Goal: Task Accomplishment & Management: Complete application form

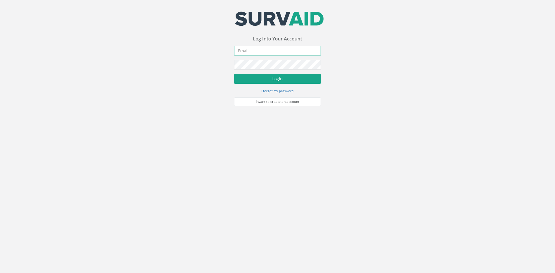
type input "[PERSON_NAME][EMAIL_ADDRESS][DOMAIN_NAME]"
click at [257, 80] on button "Login" at bounding box center [277, 79] width 87 height 10
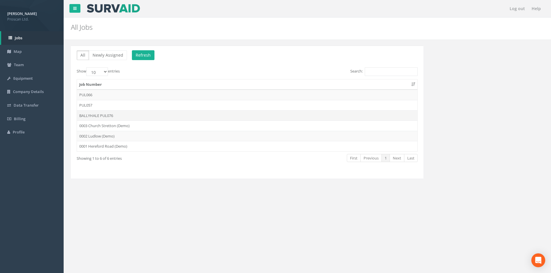
click at [102, 117] on td "BALLYHALE PUL076" at bounding box center [247, 115] width 340 height 10
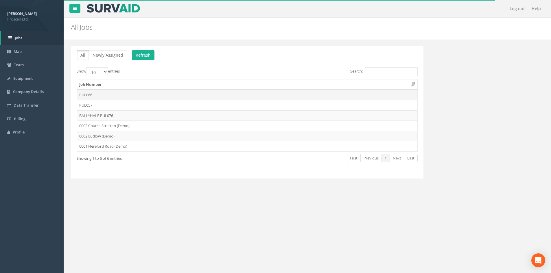
click at [91, 95] on td "PUL066" at bounding box center [247, 95] width 340 height 10
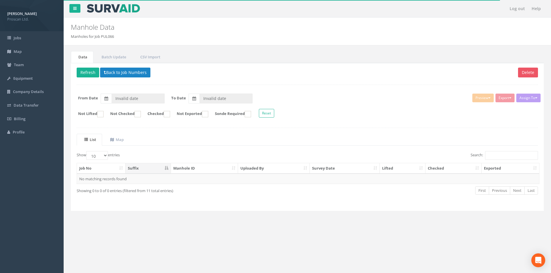
type input "[DATE]"
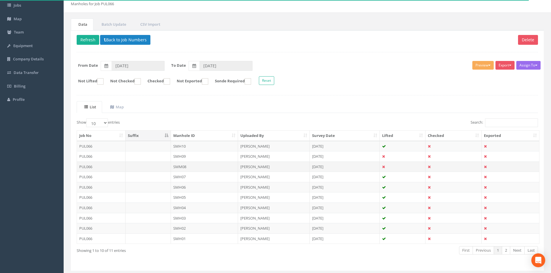
scroll to position [38, 0]
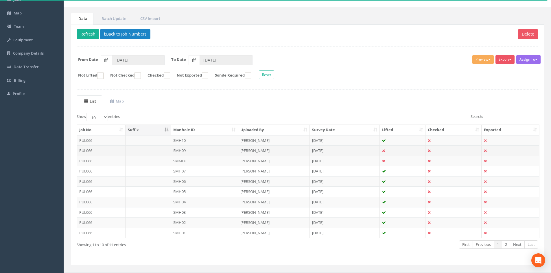
click at [192, 152] on td "SMH09" at bounding box center [204, 150] width 67 height 10
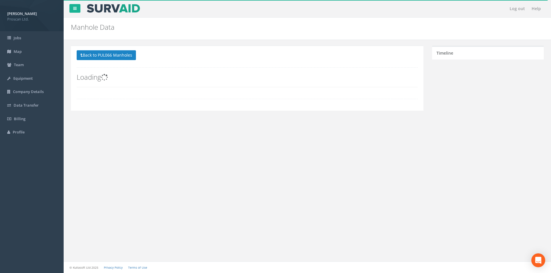
scroll to position [0, 0]
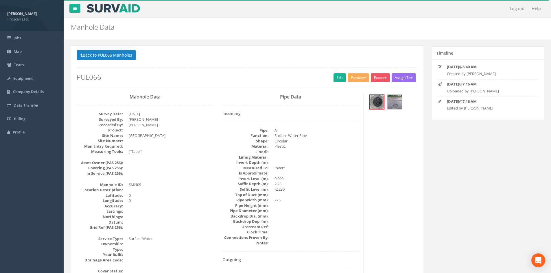
click at [403, 102] on div at bounding box center [392, 102] width 49 height 19
click at [392, 103] on img at bounding box center [395, 102] width 14 height 14
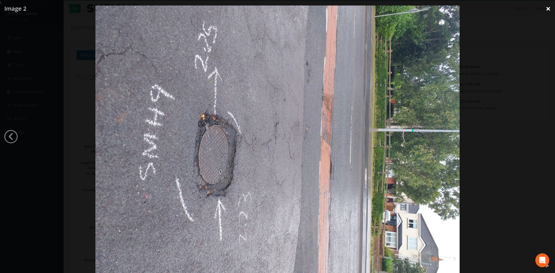
click at [550, 9] on link "×" at bounding box center [549, 8] width 14 height 17
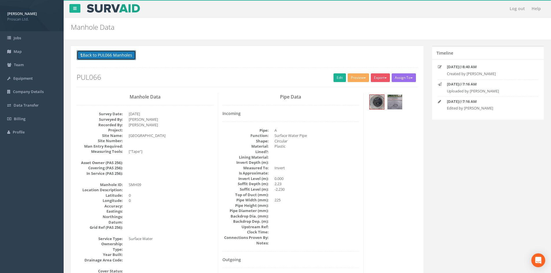
click at [115, 59] on button "Back to PUL066 Manholes" at bounding box center [106, 55] width 59 height 10
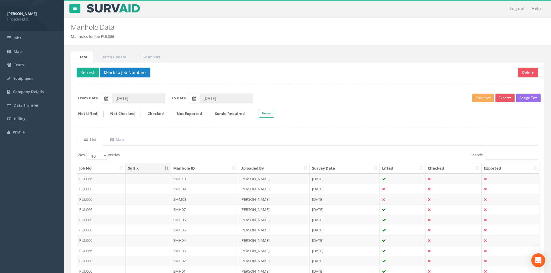
click at [199, 168] on th "Manhole ID" at bounding box center [204, 168] width 67 height 10
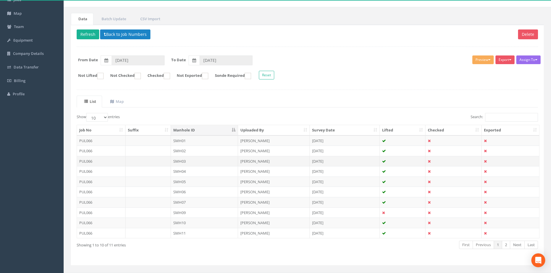
scroll to position [49, 0]
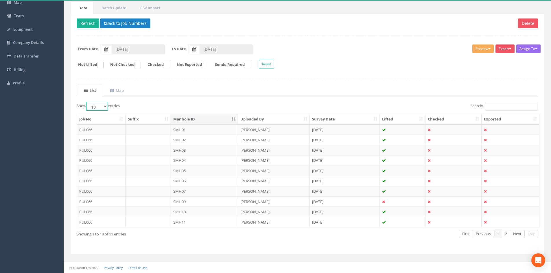
click at [100, 105] on select "10 25 50 100" at bounding box center [97, 106] width 22 height 9
select select "25"
click at [87, 102] on select "10 25 50 100" at bounding box center [97, 106] width 22 height 9
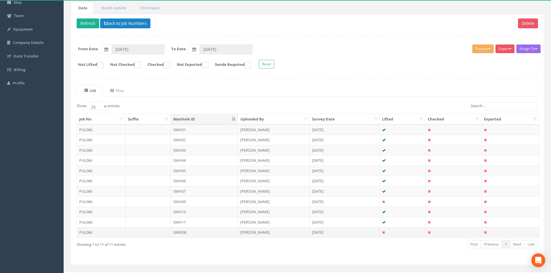
click at [188, 231] on td "SMM08" at bounding box center [204, 232] width 67 height 10
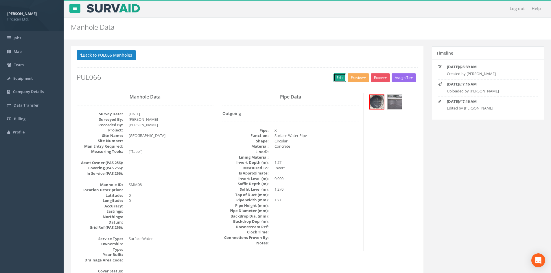
click at [333, 75] on link "Edit" at bounding box center [339, 77] width 12 height 9
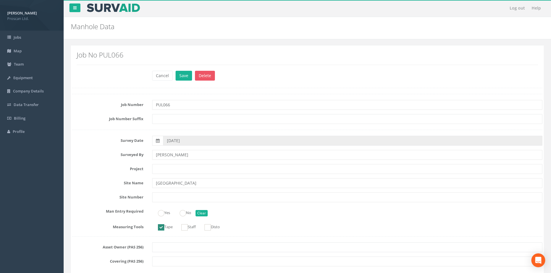
scroll to position [77, 0]
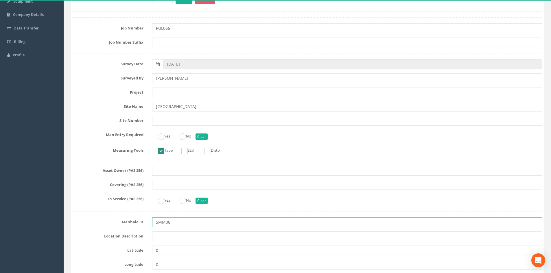
click at [166, 222] on input "SMM08" at bounding box center [347, 222] width 390 height 10
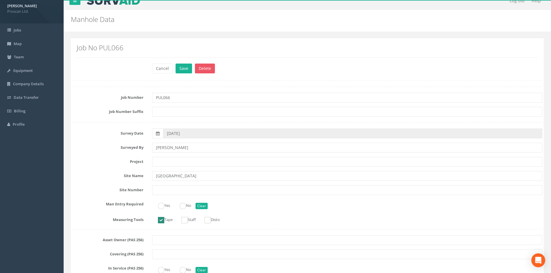
scroll to position [0, 0]
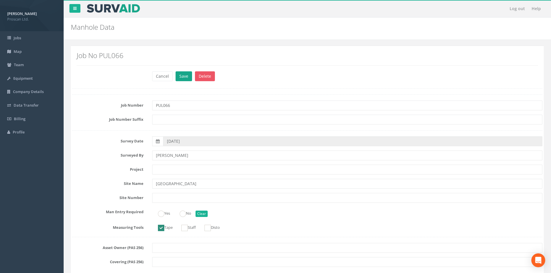
type input "SMH08"
click at [182, 78] on button "Save" at bounding box center [184, 76] width 16 height 10
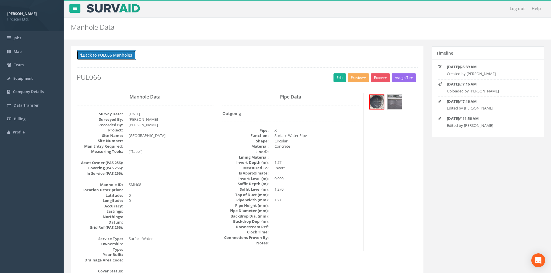
click at [132, 50] on button "Back to PUL066 Manholes" at bounding box center [106, 55] width 59 height 10
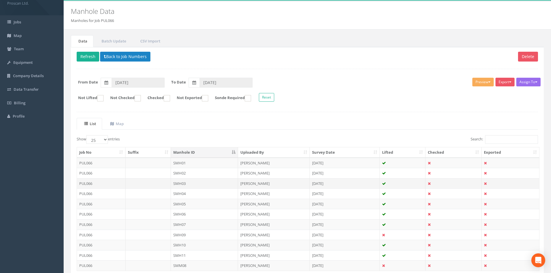
scroll to position [60, 0]
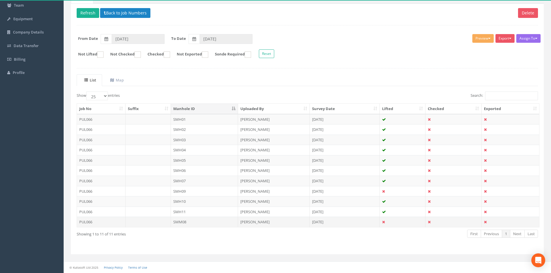
click at [188, 220] on td "SMM08" at bounding box center [204, 222] width 67 height 10
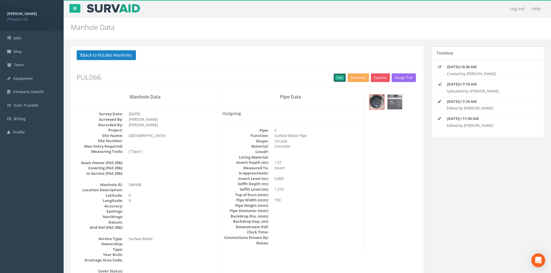
click at [333, 75] on link "Edit" at bounding box center [339, 77] width 12 height 9
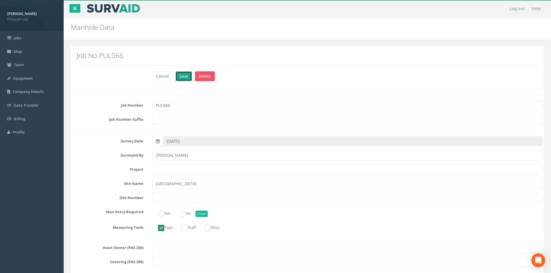
click at [185, 79] on button "Save" at bounding box center [184, 76] width 16 height 10
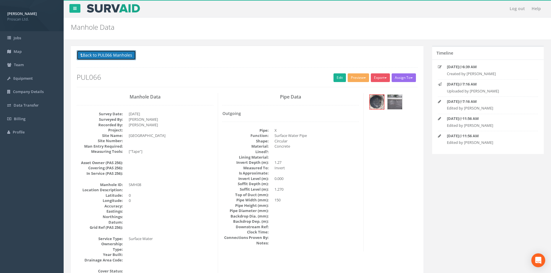
click at [121, 54] on button "Back to PUL066 Manholes" at bounding box center [106, 55] width 59 height 10
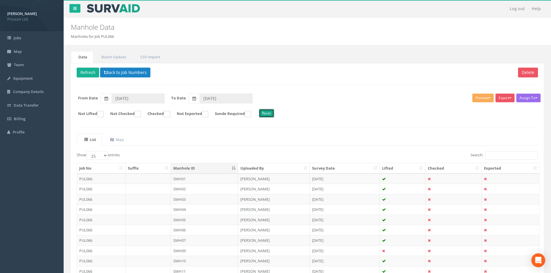
click at [274, 113] on button "Reset" at bounding box center [266, 113] width 15 height 9
click at [93, 72] on button "Refresh" at bounding box center [88, 73] width 23 height 10
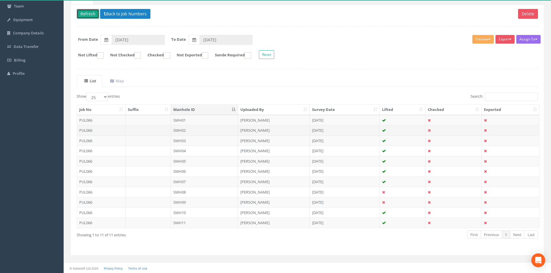
scroll to position [60, 0]
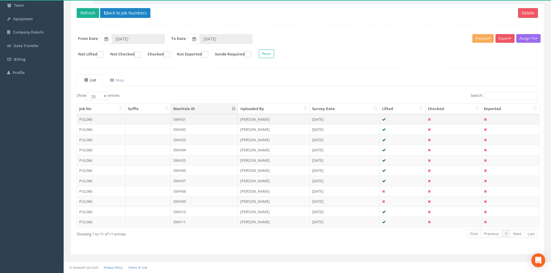
click at [204, 117] on td "SMH01" at bounding box center [204, 119] width 67 height 10
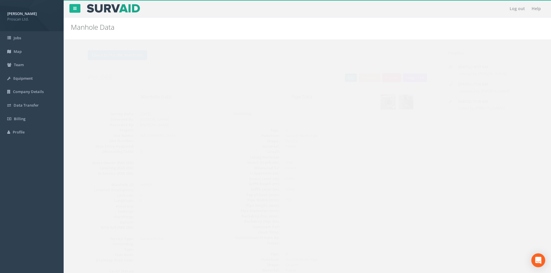
click at [334, 78] on link "Edit" at bounding box center [339, 77] width 12 height 9
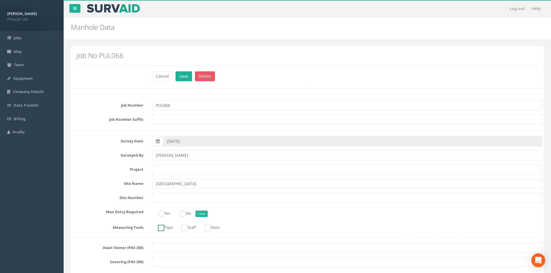
click at [163, 229] on ins at bounding box center [161, 228] width 6 height 6
checkbox input "true"
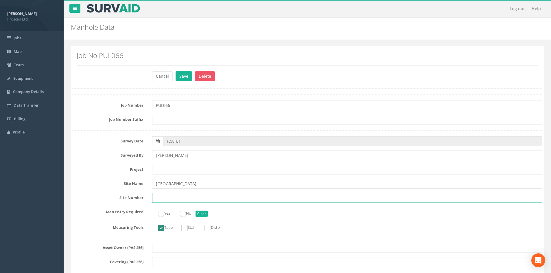
click at [198, 196] on input "text" at bounding box center [347, 198] width 390 height 10
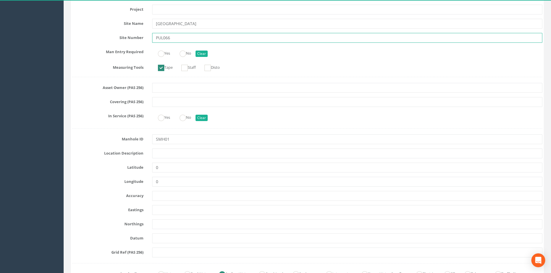
scroll to position [154, 0]
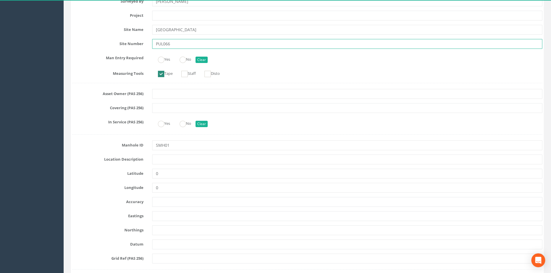
type input "PUL066"
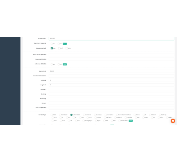
scroll to position [54, 0]
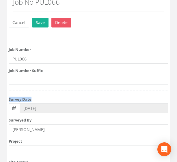
drag, startPoint x: 120, startPoint y: 82, endPoint x: 119, endPoint y: 99, distance: 17.7
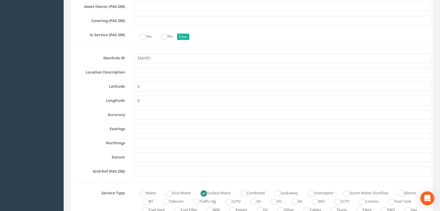
scroll to position [285, 0]
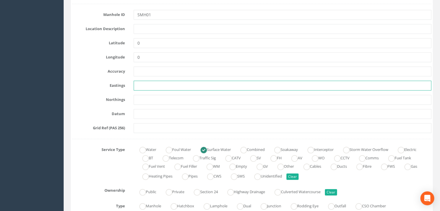
click at [152, 83] on input "text" at bounding box center [283, 86] width 298 height 10
paste input "688591.20"
type input "688591.20"
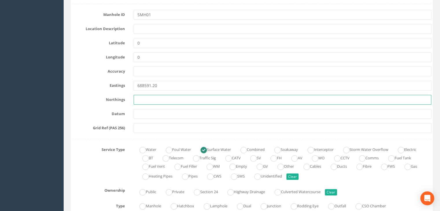
click at [173, 98] on input "text" at bounding box center [283, 100] width 298 height 10
paste input "688591.20"
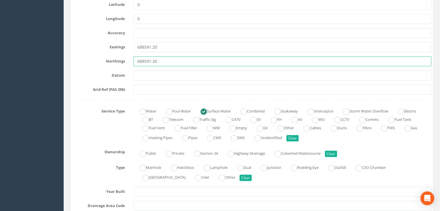
type input "688591.20"
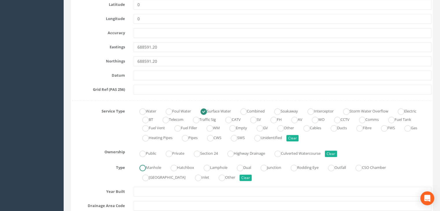
click at [146, 169] on label "Manhole" at bounding box center [147, 167] width 27 height 8
radio input "true"
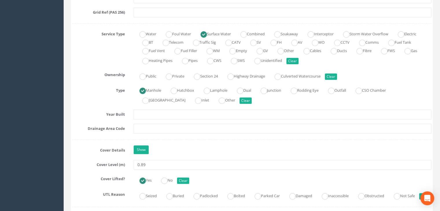
scroll to position [439, 0]
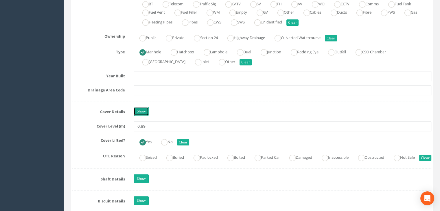
click at [145, 113] on link "Show" at bounding box center [141, 111] width 15 height 9
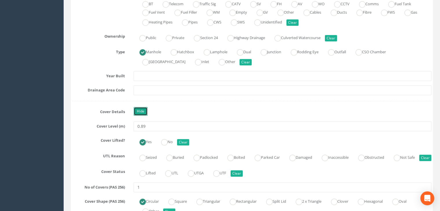
click at [145, 113] on link "Hide" at bounding box center [141, 111] width 14 height 9
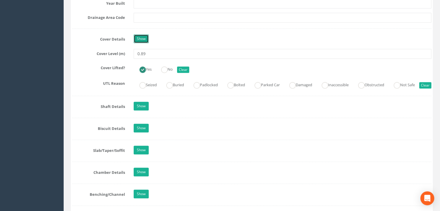
scroll to position [516, 0]
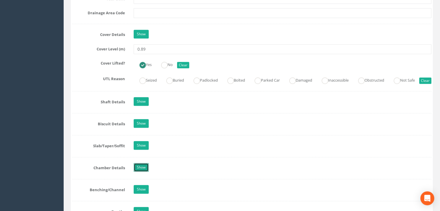
click at [140, 172] on link "Show" at bounding box center [141, 167] width 15 height 9
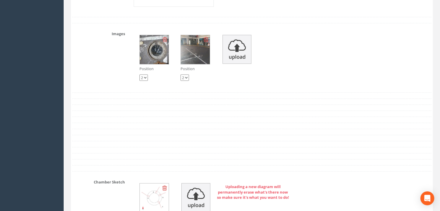
scroll to position [1210, 0]
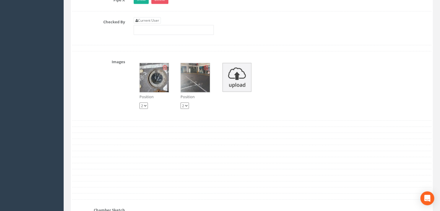
click at [158, 91] on img at bounding box center [154, 77] width 29 height 29
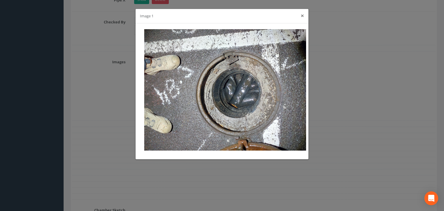
click at [301, 14] on button "×" at bounding box center [302, 16] width 3 height 6
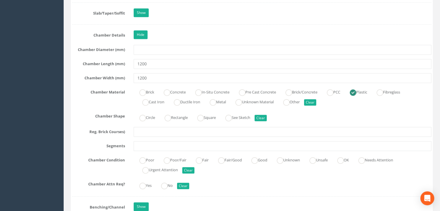
scroll to position [670, 0]
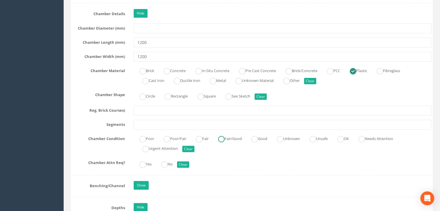
click at [223, 142] on ins at bounding box center [221, 139] width 6 height 6
radio input "true"
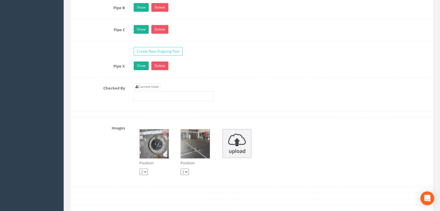
scroll to position [1133, 0]
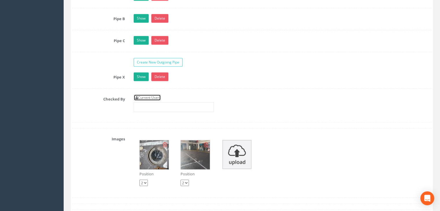
click at [138, 100] on link "Current User" at bounding box center [147, 98] width 27 height 6
type input "[PERSON_NAME]"
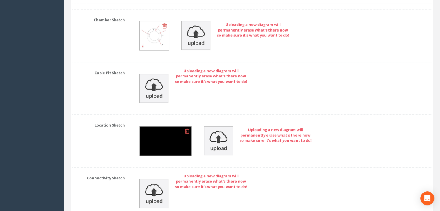
scroll to position [1396, 0]
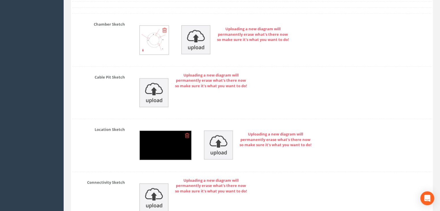
click at [185, 139] on icon at bounding box center [187, 136] width 5 height 6
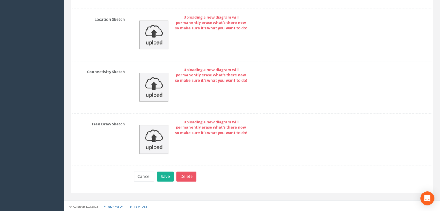
scroll to position [1511, 0]
click at [166, 172] on button "Save" at bounding box center [165, 176] width 16 height 10
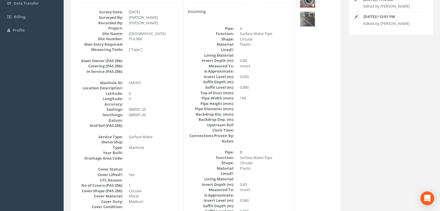
scroll to position [0, 0]
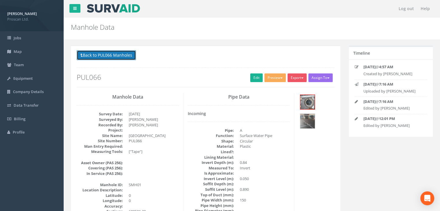
click at [132, 53] on button "Back to PUL066 Manholes" at bounding box center [106, 55] width 59 height 10
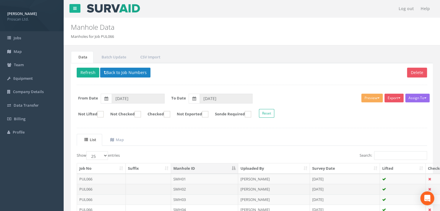
click at [187, 184] on td "SMH02" at bounding box center [204, 189] width 67 height 10
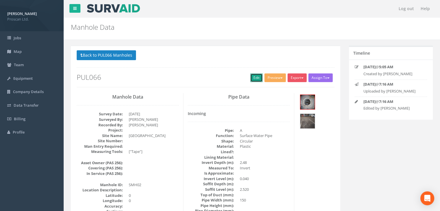
click at [257, 79] on link "Edit" at bounding box center [256, 77] width 12 height 9
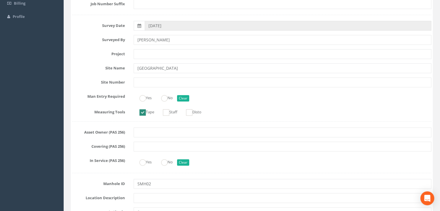
scroll to position [193, 0]
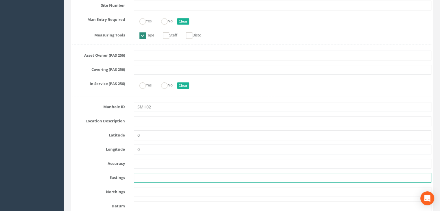
click at [144, 180] on input "text" at bounding box center [283, 178] width 298 height 10
paste input "688588.39"
type input "688588.39"
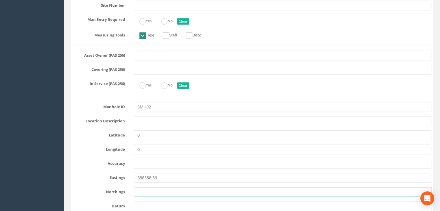
click at [161, 194] on input "text" at bounding box center [283, 192] width 298 height 10
paste input "766804.62"
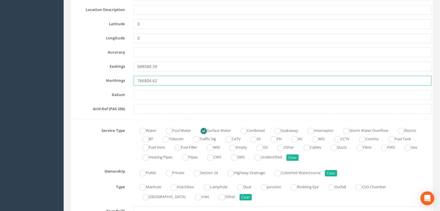
scroll to position [308, 0]
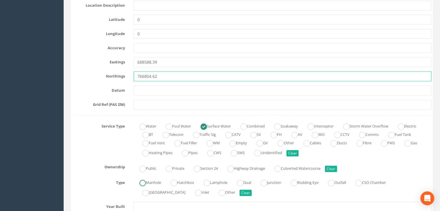
type input "766804.62"
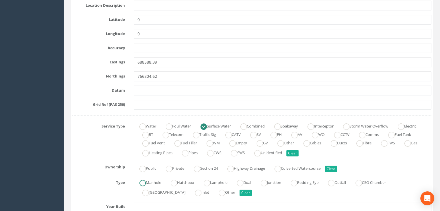
click at [152, 182] on label "Manhole" at bounding box center [147, 182] width 27 height 8
radio input "true"
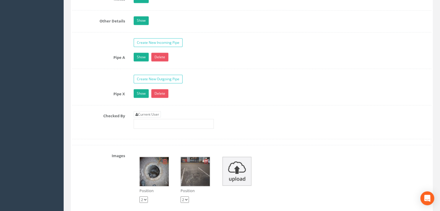
scroll to position [1157, 0]
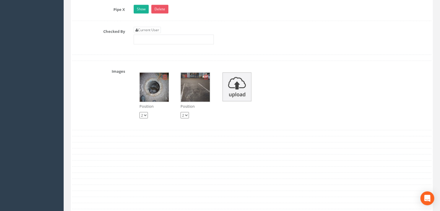
click at [159, 97] on img at bounding box center [154, 87] width 29 height 29
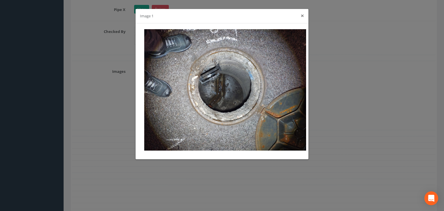
click at [301, 18] on button "×" at bounding box center [302, 16] width 3 height 6
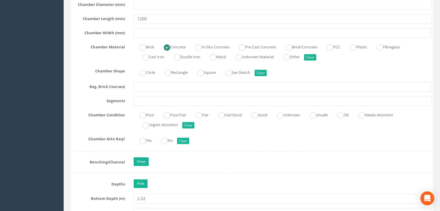
scroll to position [655, 0]
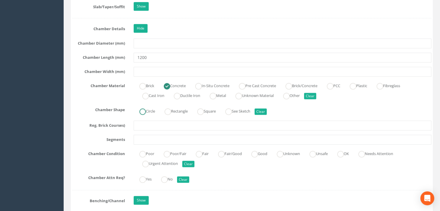
click at [147, 115] on label "Circle" at bounding box center [144, 110] width 21 height 8
radio input "true"
click at [228, 157] on label "Fair/Good" at bounding box center [226, 153] width 29 height 8
radio input "true"
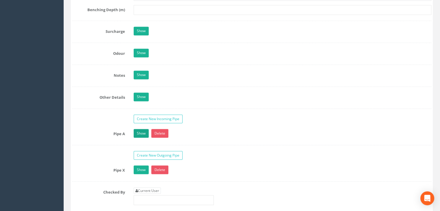
scroll to position [1080, 0]
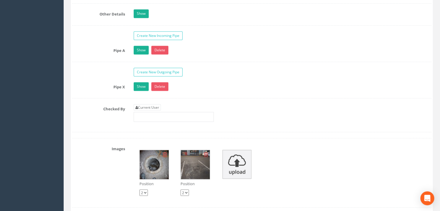
click at [142, 110] on link "Current User" at bounding box center [147, 107] width 27 height 6
type input "[PERSON_NAME]"
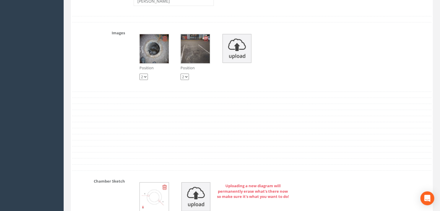
scroll to position [1468, 0]
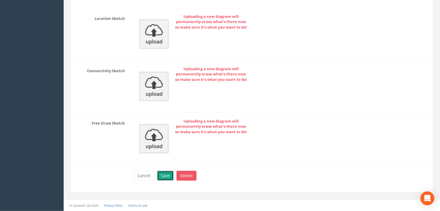
click at [158, 172] on button "Save" at bounding box center [165, 176] width 16 height 10
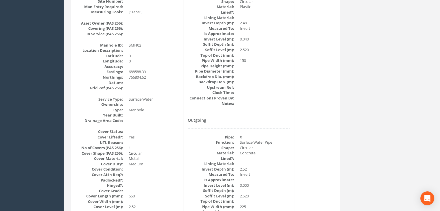
scroll to position [0, 0]
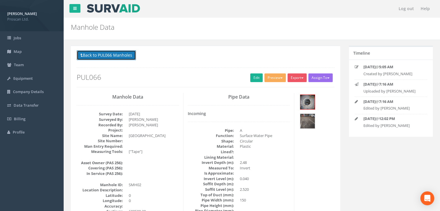
click at [127, 59] on button "Back to PUL066 Manholes" at bounding box center [106, 55] width 59 height 10
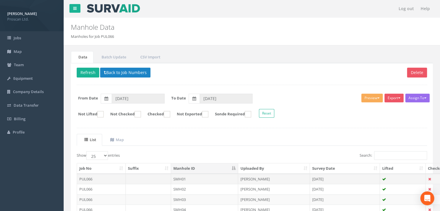
click at [180, 175] on td "SMH01" at bounding box center [204, 179] width 67 height 10
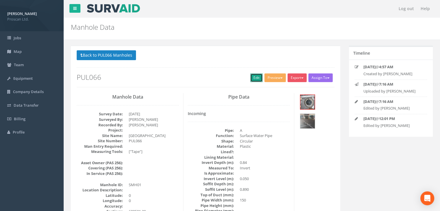
click at [251, 77] on link "Edit" at bounding box center [256, 77] width 12 height 9
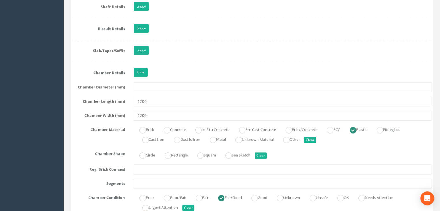
scroll to position [617, 0]
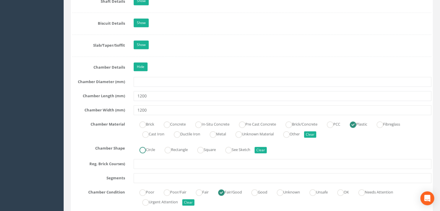
click at [149, 153] on label "Circle" at bounding box center [144, 149] width 21 height 8
radio input "true"
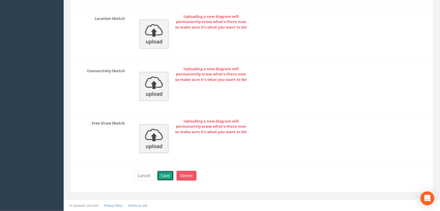
click at [160, 173] on button "Save" at bounding box center [165, 176] width 16 height 10
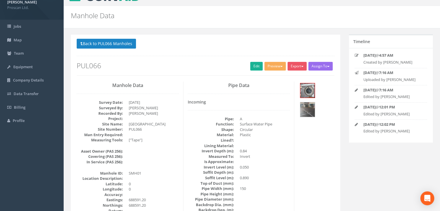
scroll to position [0, 0]
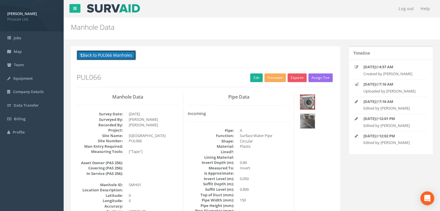
click at [96, 58] on button "Back to PUL066 Manholes" at bounding box center [106, 55] width 59 height 10
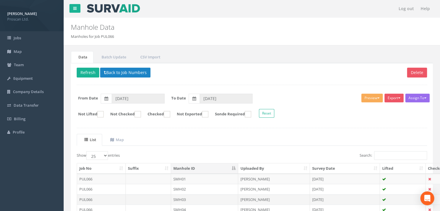
click at [191, 196] on td "SMH03" at bounding box center [204, 199] width 67 height 10
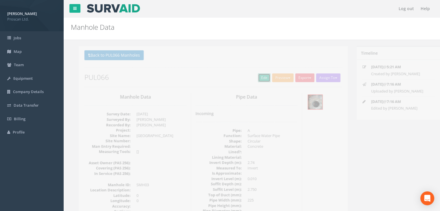
click at [253, 79] on link "Edit" at bounding box center [256, 77] width 12 height 9
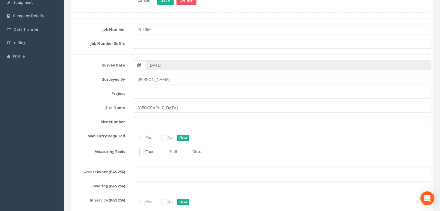
scroll to position [77, 0]
click at [144, 148] on ins at bounding box center [142, 151] width 6 height 6
checkbox input "true"
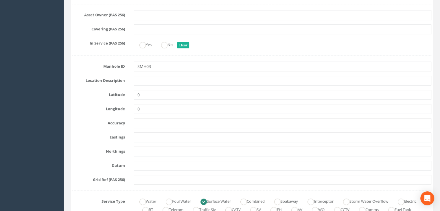
scroll to position [270, 0]
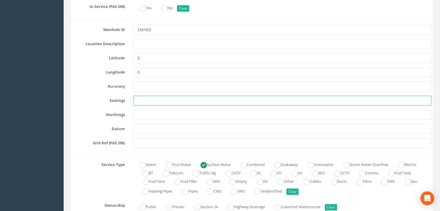
click at [190, 97] on input "text" at bounding box center [283, 101] width 298 height 10
paste input "688517.59"
type input "688517.59"
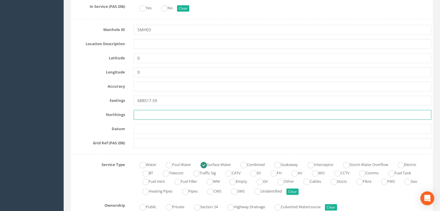
click at [167, 117] on input "text" at bounding box center [283, 115] width 298 height 10
paste input "766814.26"
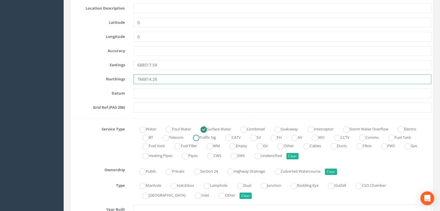
scroll to position [308, 0]
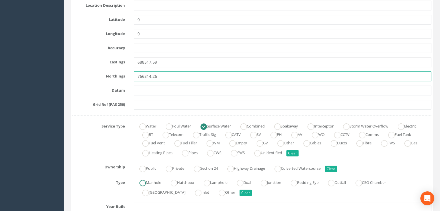
type input "766814.26"
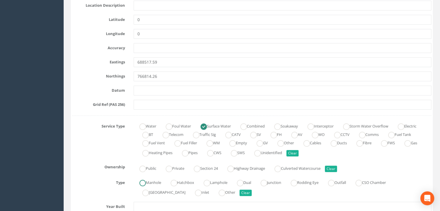
click at [153, 183] on label "Manhole" at bounding box center [147, 182] width 27 height 8
radio input "true"
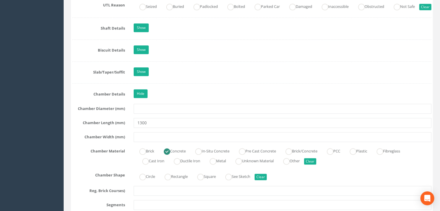
scroll to position [617, 0]
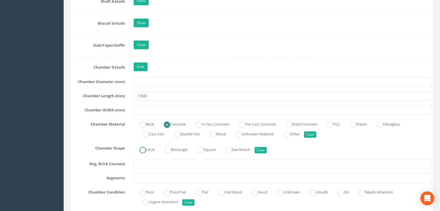
click at [149, 153] on label "Circle" at bounding box center [144, 149] width 21 height 8
radio input "true"
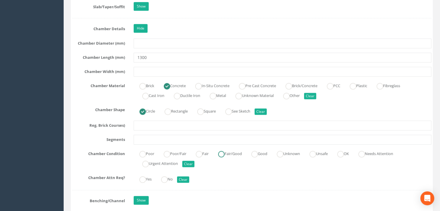
click at [223, 157] on ins at bounding box center [221, 154] width 6 height 6
radio input "true"
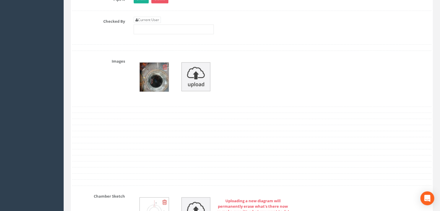
scroll to position [1195, 0]
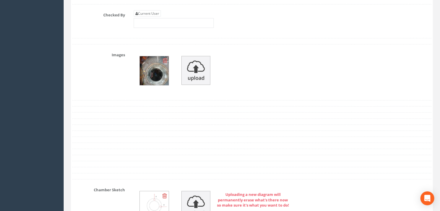
click at [146, 73] on img at bounding box center [154, 70] width 29 height 29
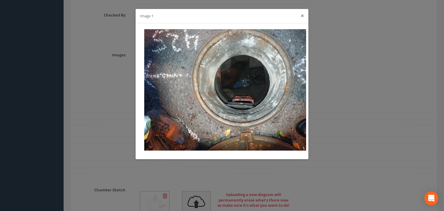
click at [301, 17] on button "×" at bounding box center [302, 16] width 3 height 6
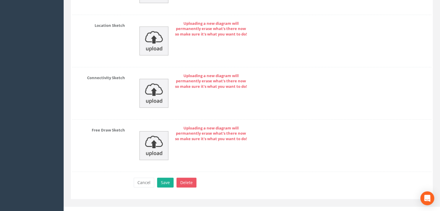
scroll to position [1477, 0]
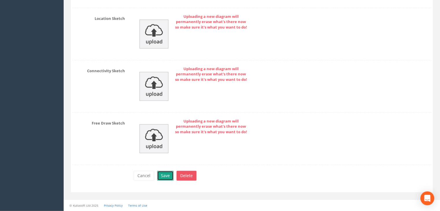
click at [164, 178] on button "Save" at bounding box center [165, 176] width 16 height 10
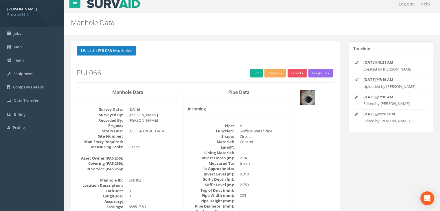
scroll to position [0, 0]
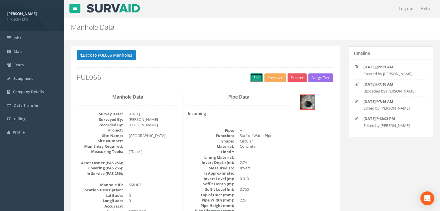
click at [258, 78] on link "Edit" at bounding box center [256, 77] width 12 height 9
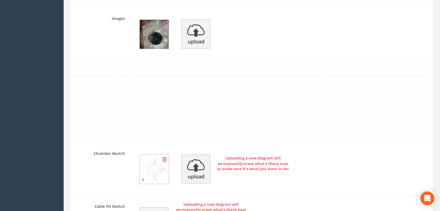
scroll to position [1195, 0]
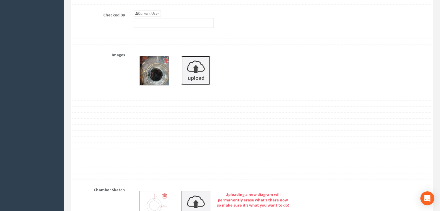
click at [189, 81] on img at bounding box center [195, 70] width 29 height 29
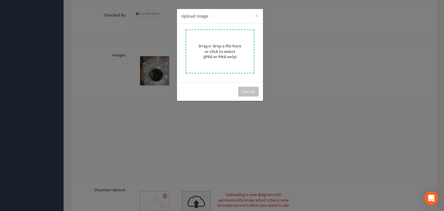
click at [222, 50] on strong "Drag n' drop a file here or click to select (JPEG or PNG only)" at bounding box center [220, 51] width 43 height 16
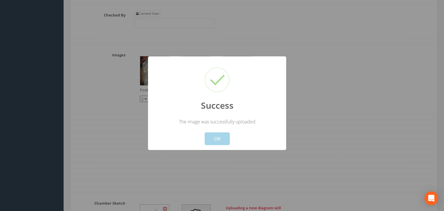
click at [212, 141] on button "OK" at bounding box center [217, 138] width 25 height 13
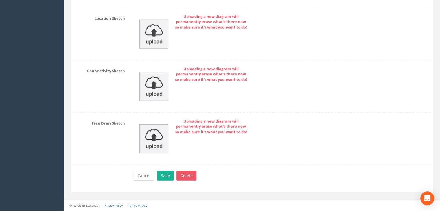
scroll to position [1489, 0]
click at [161, 178] on button "Save" at bounding box center [165, 176] width 16 height 10
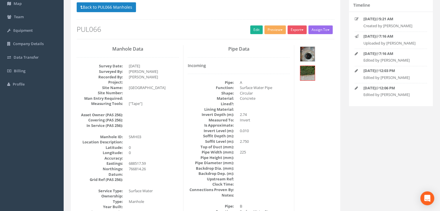
scroll to position [0, 0]
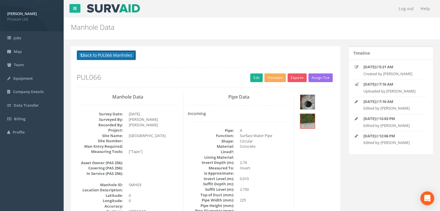
click at [120, 54] on button "Back to PUL066 Manholes" at bounding box center [106, 55] width 59 height 10
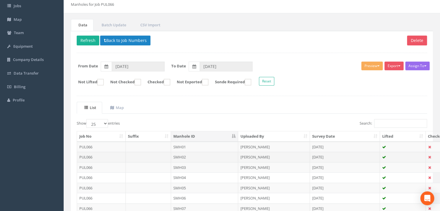
scroll to position [38, 0]
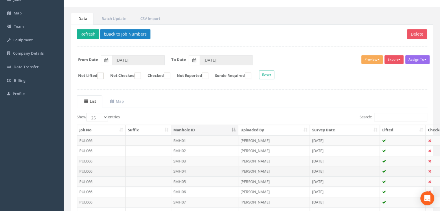
click at [179, 168] on td "SMH04" at bounding box center [204, 171] width 67 height 10
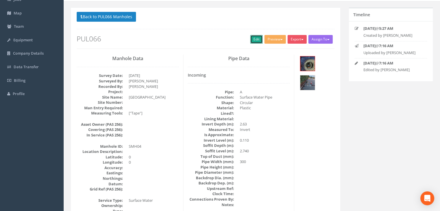
click at [253, 37] on link "Edit" at bounding box center [256, 39] width 12 height 9
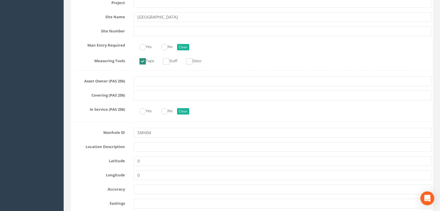
scroll to position [193, 0]
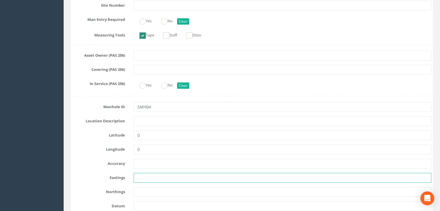
click at [142, 176] on input "text" at bounding box center [283, 178] width 298 height 10
click at [139, 175] on input "text" at bounding box center [283, 178] width 298 height 10
paste input "688518.27"
type input "688518.27"
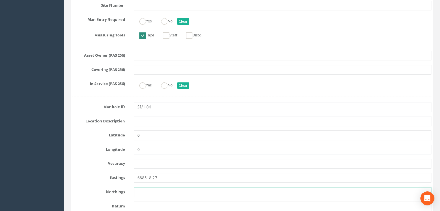
click at [161, 191] on input "text" at bounding box center [283, 192] width 298 height 10
paste input "766794.47"
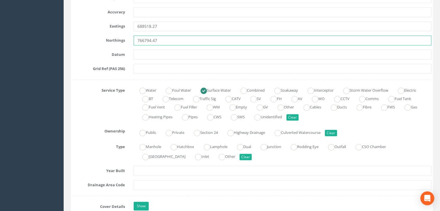
scroll to position [347, 0]
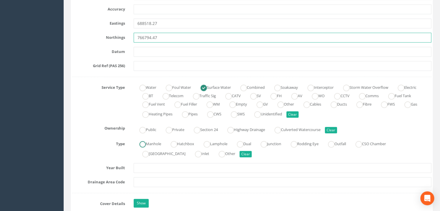
type input "766794.47"
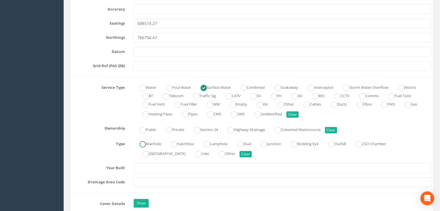
click at [161, 145] on label "Manhole" at bounding box center [147, 143] width 27 height 8
radio input "true"
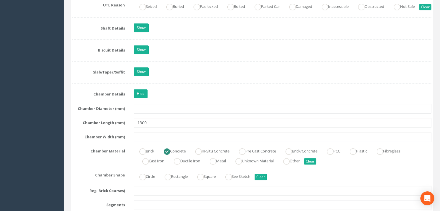
scroll to position [617, 0]
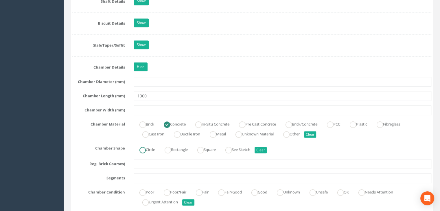
click at [150, 153] on label "Circle" at bounding box center [144, 149] width 21 height 8
radio input "true"
click at [229, 196] on label "Fair/Good" at bounding box center [226, 191] width 29 height 8
radio input "true"
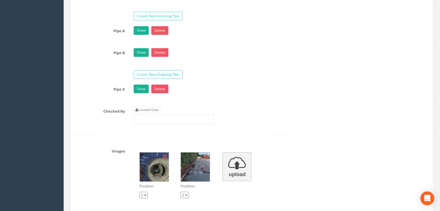
scroll to position [1118, 0]
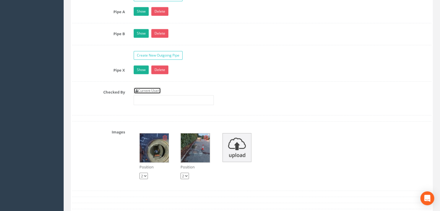
click at [156, 94] on link "Current User" at bounding box center [147, 91] width 27 height 6
type input "[PERSON_NAME]"
click at [200, 155] on img at bounding box center [195, 148] width 29 height 29
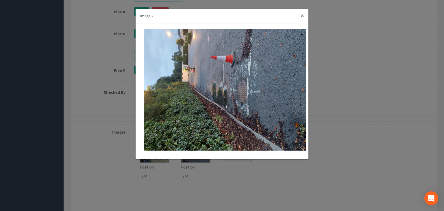
click at [304, 16] on button "×" at bounding box center [302, 16] width 3 height 6
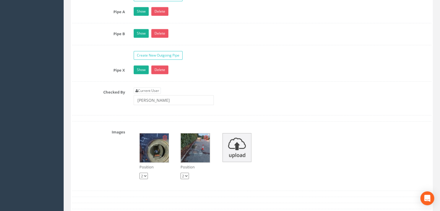
scroll to position [1234, 0]
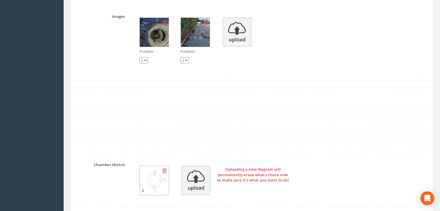
click at [201, 39] on img at bounding box center [195, 32] width 29 height 29
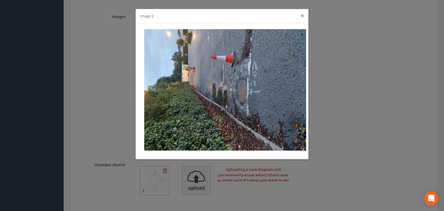
click at [302, 16] on button "×" at bounding box center [302, 16] width 3 height 6
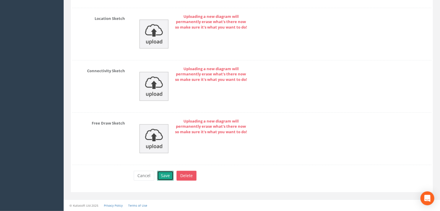
click at [162, 178] on button "Save" at bounding box center [165, 176] width 16 height 10
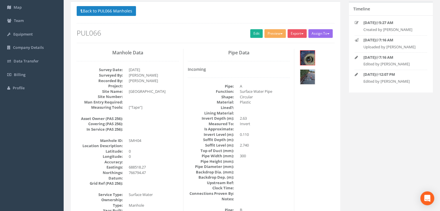
scroll to position [0, 0]
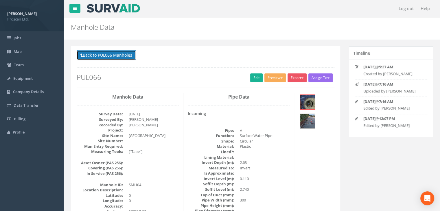
click at [121, 53] on button "Back to PUL066 Manholes" at bounding box center [106, 55] width 59 height 10
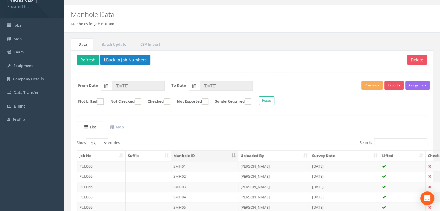
scroll to position [77, 0]
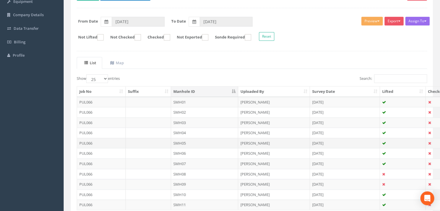
click at [177, 142] on td "SMH05" at bounding box center [204, 143] width 67 height 10
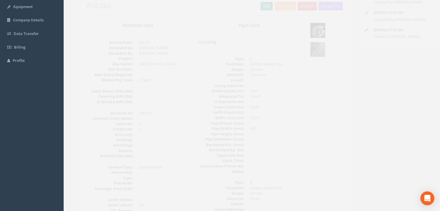
click at [255, 7] on link "Edit" at bounding box center [256, 6] width 12 height 9
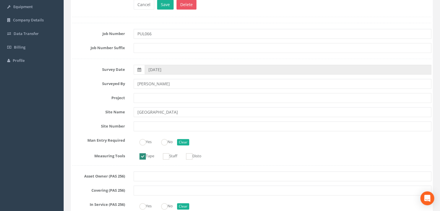
scroll to position [187, 0]
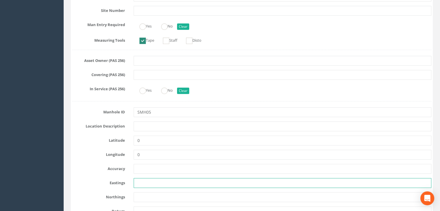
click at [142, 181] on input "text" at bounding box center [283, 183] width 298 height 10
paste input "688518.49"
type input "688518.49"
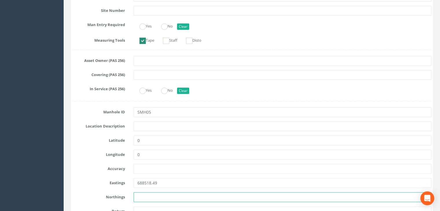
click at [173, 199] on input "text" at bounding box center [283, 197] width 298 height 10
paste input "766761.08"
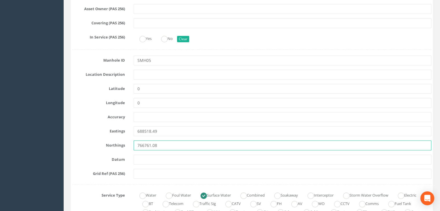
scroll to position [303, 0]
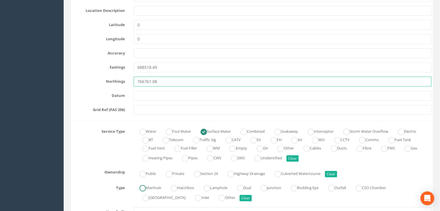
type input "766761.08"
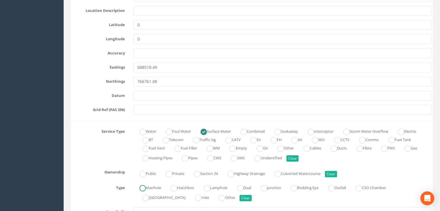
click at [157, 187] on label "Manhole" at bounding box center [147, 187] width 27 height 8
radio input "true"
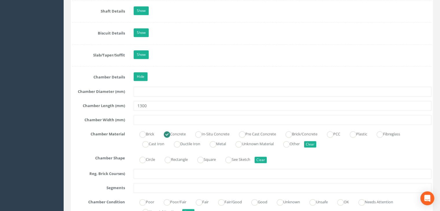
scroll to position [611, 0]
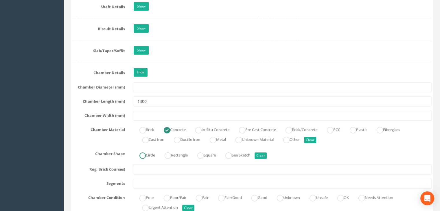
click at [146, 158] on label "Circle" at bounding box center [144, 154] width 21 height 8
radio input "true"
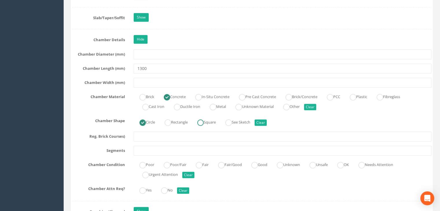
scroll to position [650, 0]
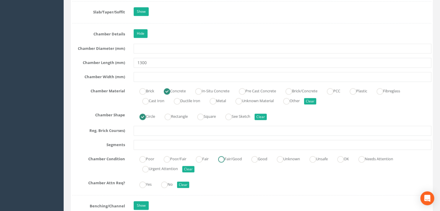
click at [224, 163] on ins at bounding box center [221, 159] width 6 height 6
radio input "true"
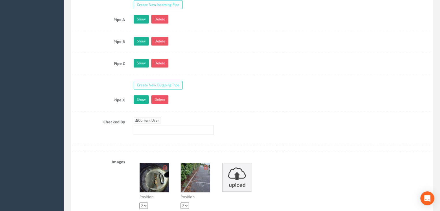
scroll to position [1113, 0]
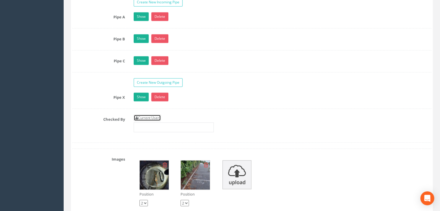
click at [152, 121] on link "Current User" at bounding box center [147, 118] width 27 height 6
type input "[PERSON_NAME]"
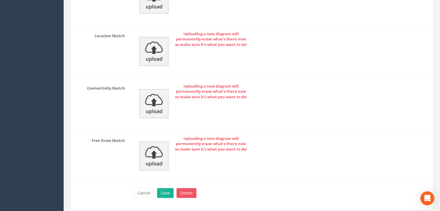
scroll to position [1511, 0]
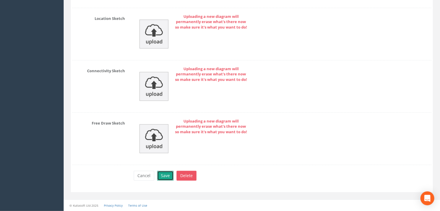
click at [163, 173] on button "Save" at bounding box center [165, 176] width 16 height 10
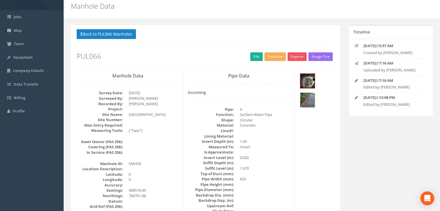
scroll to position [0, 0]
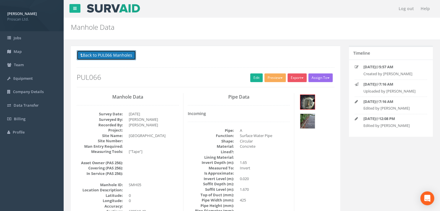
click at [128, 54] on button "Back to PUL066 Manholes" at bounding box center [106, 55] width 59 height 10
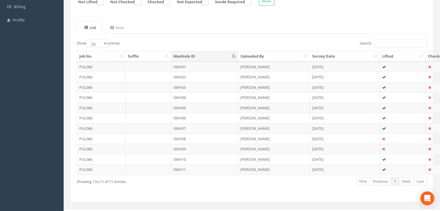
scroll to position [116, 0]
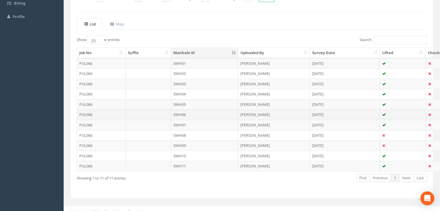
click at [185, 115] on td "SMH06" at bounding box center [204, 114] width 67 height 10
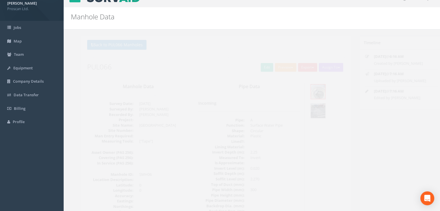
scroll to position [0, 0]
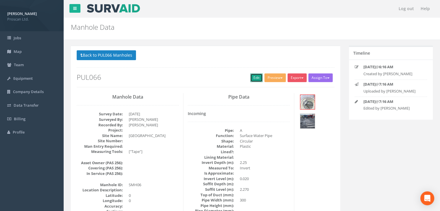
click at [255, 77] on link "Edit" at bounding box center [256, 77] width 12 height 9
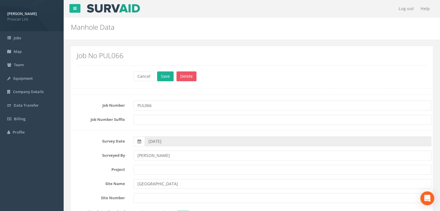
scroll to position [193, 0]
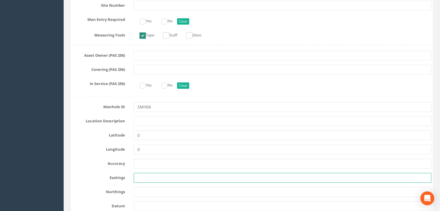
click at [143, 181] on input "text" at bounding box center [283, 178] width 298 height 10
paste input "688561.91"
type input "688561.91"
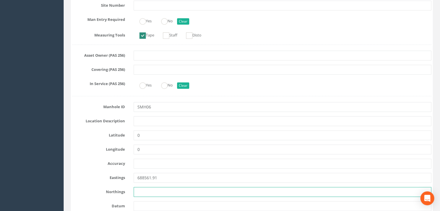
click at [148, 193] on input "text" at bounding box center [283, 192] width 298 height 10
paste input "766789.40"
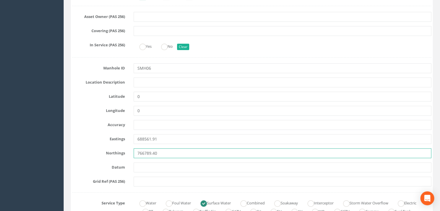
scroll to position [347, 0]
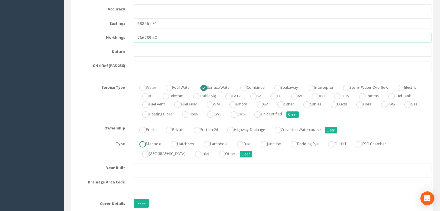
type input "766789.40"
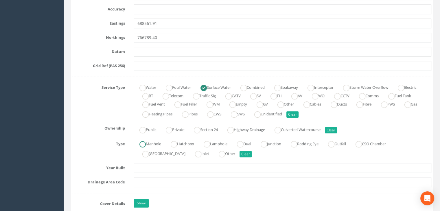
click at [152, 145] on label "Manhole" at bounding box center [147, 143] width 27 height 8
radio input "true"
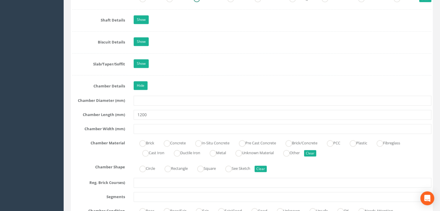
scroll to position [617, 0]
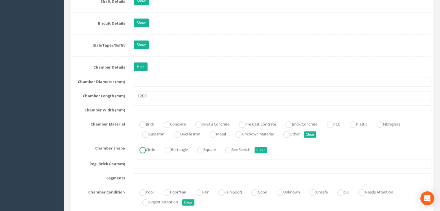
click at [150, 153] on label "Circle" at bounding box center [144, 149] width 21 height 8
radio input "true"
click at [181, 128] on label "Concrete" at bounding box center [172, 123] width 28 height 8
radio input "true"
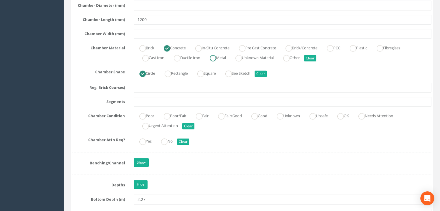
scroll to position [694, 0]
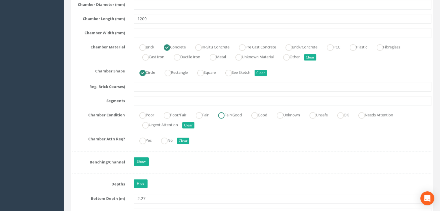
click at [224, 119] on ins at bounding box center [221, 115] width 6 height 6
radio input "true"
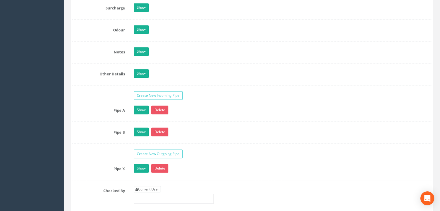
scroll to position [1041, 0]
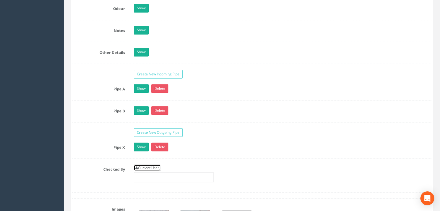
click at [145, 170] on link "Current User" at bounding box center [147, 168] width 27 height 6
type input "[PERSON_NAME]"
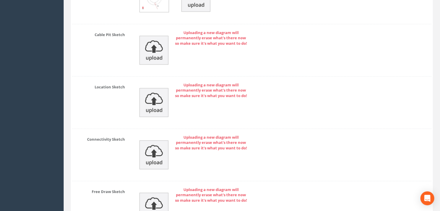
scroll to position [1489, 0]
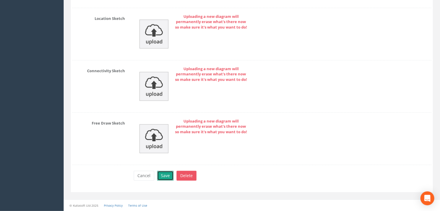
click at [163, 172] on button "Save" at bounding box center [165, 176] width 16 height 10
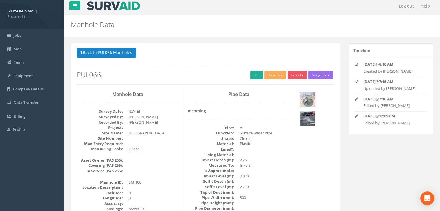
scroll to position [0, 0]
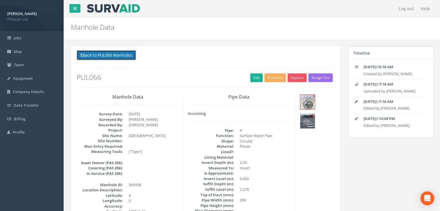
click at [122, 58] on button "Back to PUL066 Manholes" at bounding box center [106, 55] width 59 height 10
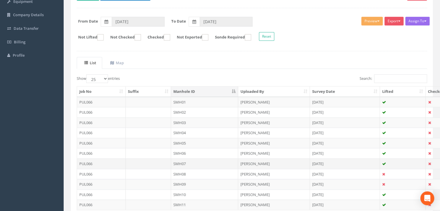
click at [189, 161] on td "SMH07" at bounding box center [204, 163] width 67 height 10
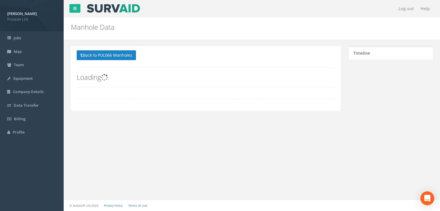
scroll to position [72, 0]
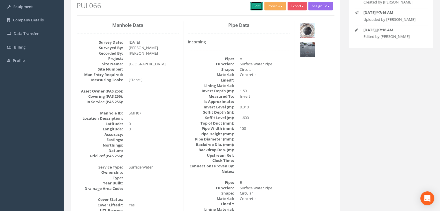
click at [250, 6] on link "Edit" at bounding box center [256, 6] width 12 height 9
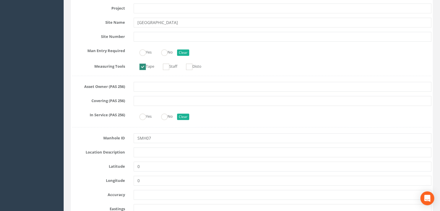
scroll to position [226, 0]
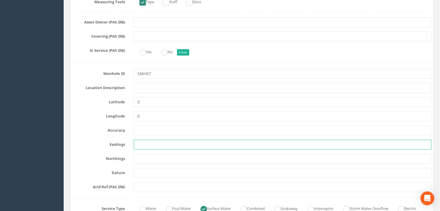
click at [154, 147] on input "text" at bounding box center [283, 145] width 298 height 10
paste input "688562.83"
type input "688562.83"
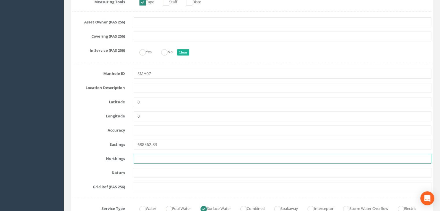
click at [153, 157] on input "text" at bounding box center [283, 159] width 298 height 10
paste input "766708.08"
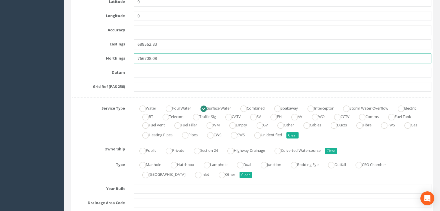
scroll to position [342, 0]
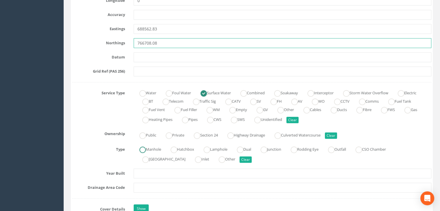
type input "766708.08"
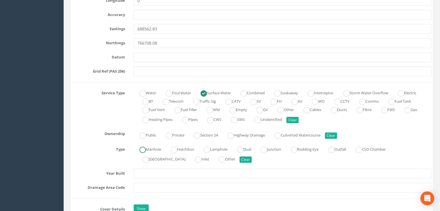
click at [154, 152] on label "Manhole" at bounding box center [147, 149] width 27 height 8
radio input "true"
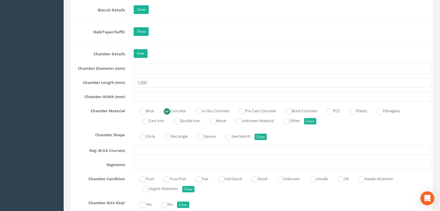
scroll to position [650, 0]
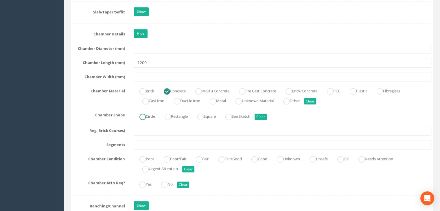
click at [151, 120] on label "Circle" at bounding box center [144, 116] width 21 height 8
radio input "true"
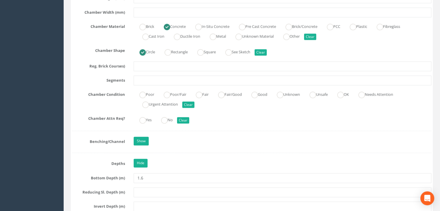
scroll to position [727, 0]
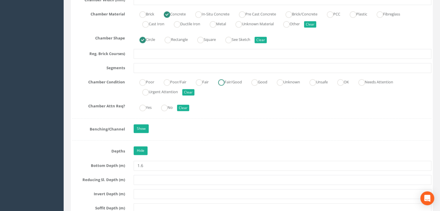
click at [220, 86] on label "Fair/Good" at bounding box center [226, 81] width 29 height 8
radio input "true"
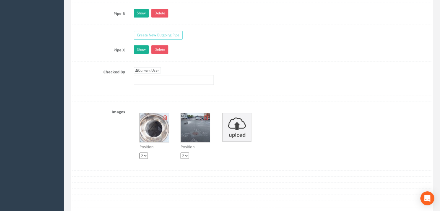
scroll to position [1151, 0]
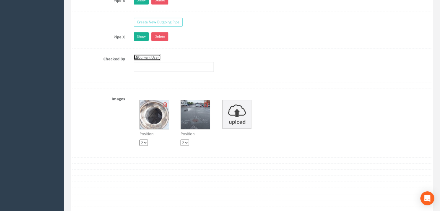
click at [158, 61] on link "Current User" at bounding box center [147, 57] width 27 height 6
type input "[PERSON_NAME]"
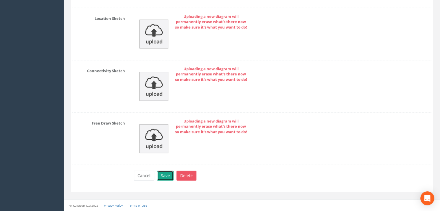
click at [165, 177] on button "Save" at bounding box center [165, 176] width 16 height 10
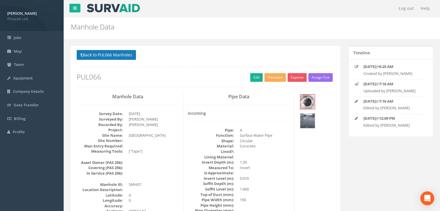
scroll to position [0, 0]
click at [113, 57] on button "Back to PUL066 Manholes" at bounding box center [106, 55] width 59 height 10
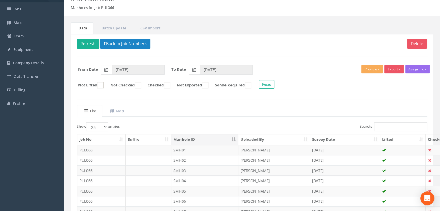
scroll to position [116, 0]
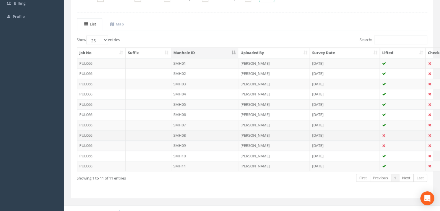
click at [174, 133] on td "SMH08" at bounding box center [204, 135] width 67 height 10
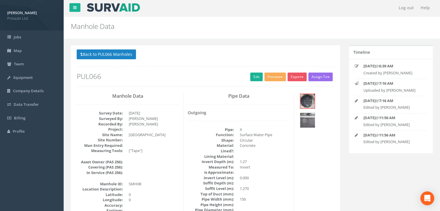
scroll to position [0, 0]
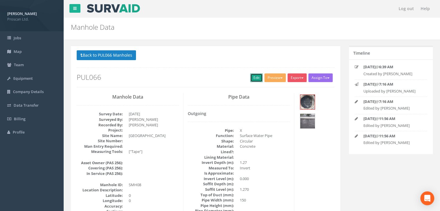
click at [250, 78] on link "Edit" at bounding box center [256, 77] width 12 height 9
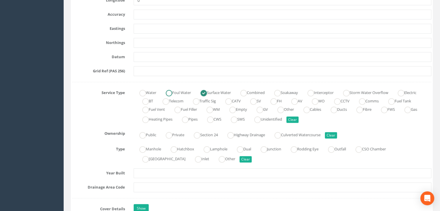
scroll to position [347, 0]
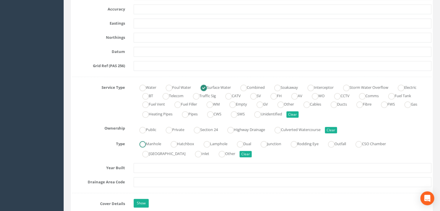
click at [155, 145] on label "Manhole" at bounding box center [147, 143] width 27 height 8
radio input "true"
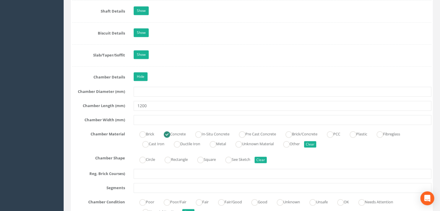
scroll to position [617, 0]
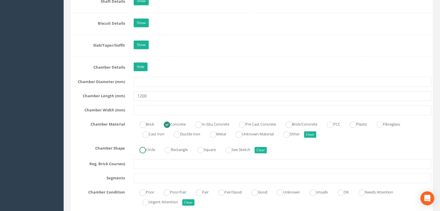
click at [149, 153] on label "Circle" at bounding box center [144, 149] width 21 height 8
radio input "true"
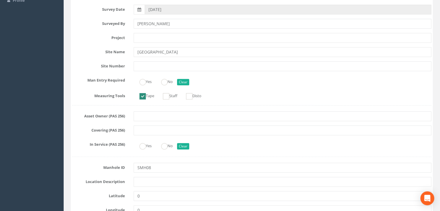
scroll to position [193, 0]
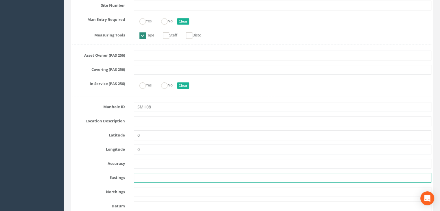
click at [147, 175] on input "text" at bounding box center [283, 178] width 298 height 10
paste input "688527.66"
type input "688527.66"
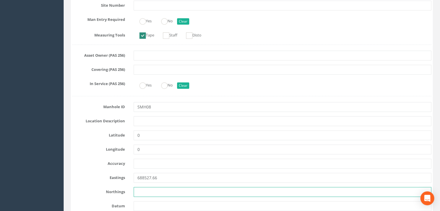
click at [170, 192] on input "text" at bounding box center [283, 192] width 298 height 10
paste input "766708.63"
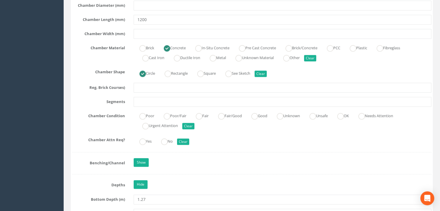
scroll to position [694, 0]
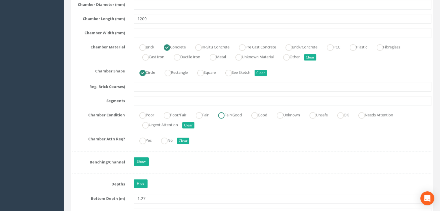
type input "766708.63"
click at [228, 119] on label "Fair/Good" at bounding box center [226, 114] width 29 height 8
radio input "true"
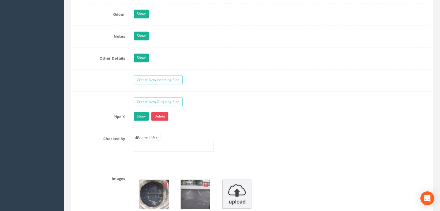
scroll to position [1041, 0]
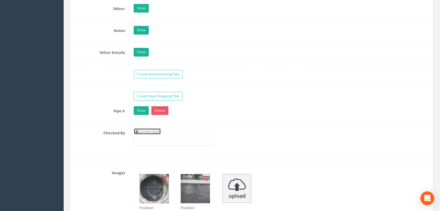
click at [152, 134] on link "Current User" at bounding box center [147, 131] width 27 height 6
type input "[PERSON_NAME]"
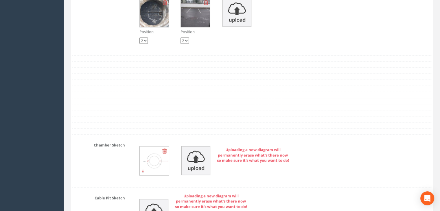
scroll to position [1273, 0]
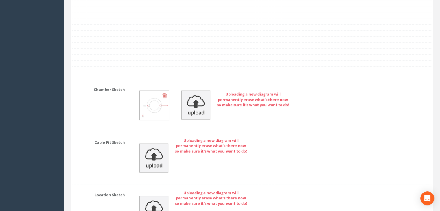
click at [155, 120] on img at bounding box center [154, 105] width 29 height 29
click at [156, 115] on img at bounding box center [154, 105] width 29 height 29
click at [155, 112] on img at bounding box center [154, 105] width 29 height 29
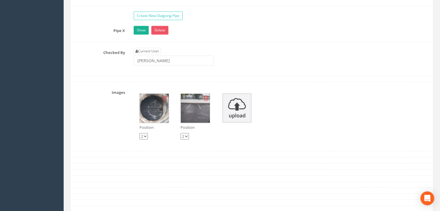
scroll to position [1080, 0]
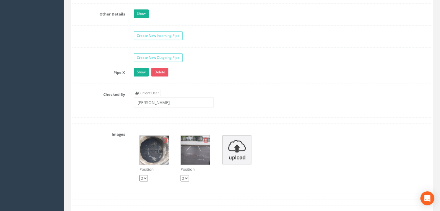
click at [153, 156] on img at bounding box center [154, 150] width 29 height 29
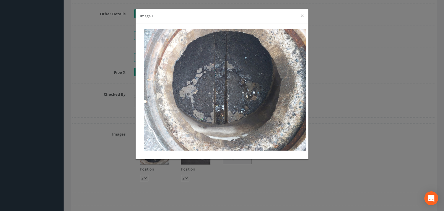
click at [296, 17] on div "Image 1 ×" at bounding box center [222, 16] width 173 height 14
click at [305, 18] on div "Image 1 ×" at bounding box center [222, 16] width 173 height 14
click at [303, 18] on button "×" at bounding box center [302, 16] width 3 height 6
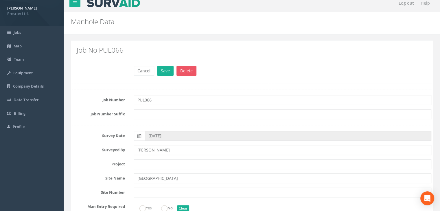
scroll to position [0, 0]
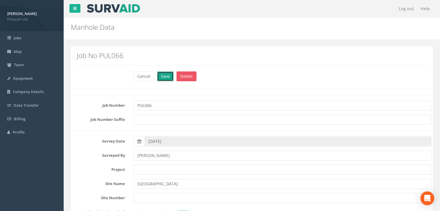
click at [161, 73] on button "Save" at bounding box center [165, 76] width 16 height 10
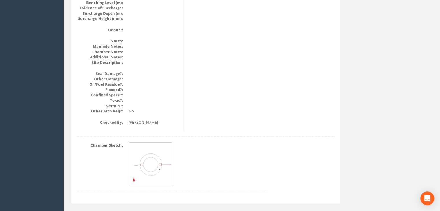
scroll to position [681, 0]
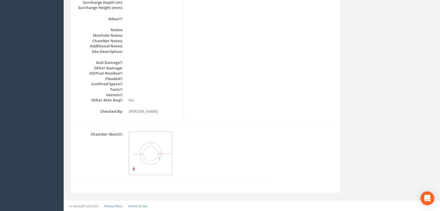
click at [148, 148] on img at bounding box center [150, 153] width 43 height 43
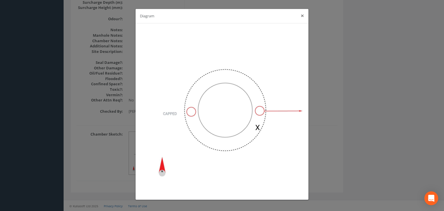
click at [301, 16] on button "×" at bounding box center [302, 16] width 3 height 6
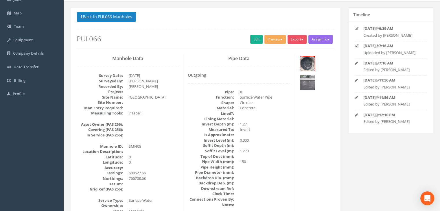
scroll to position [0, 0]
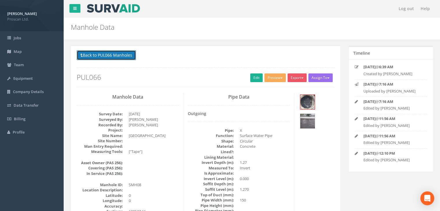
click at [109, 57] on button "Back to PUL066 Manholes" at bounding box center [106, 55] width 59 height 10
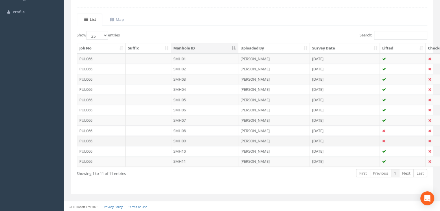
click at [187, 138] on td "SMH09" at bounding box center [204, 141] width 67 height 10
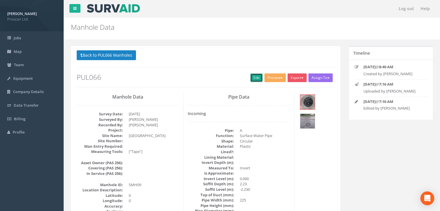
click at [252, 76] on link "Edit" at bounding box center [256, 77] width 12 height 9
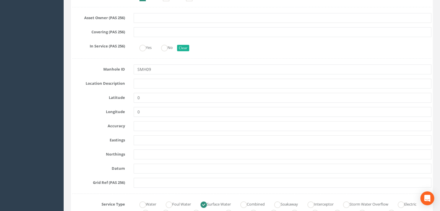
scroll to position [231, 0]
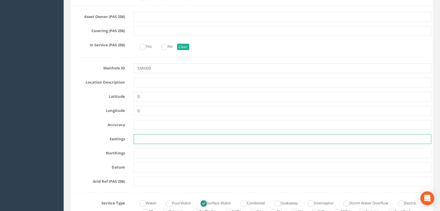
click at [139, 138] on input "text" at bounding box center [283, 139] width 298 height 10
paste input "688539.51"
type input "688539.51"
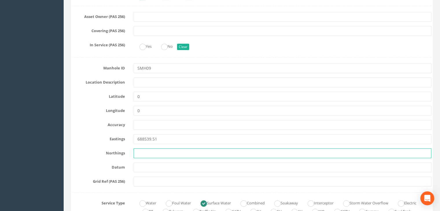
click at [143, 152] on input "text" at bounding box center [283, 153] width 298 height 10
paste input "766885.97"
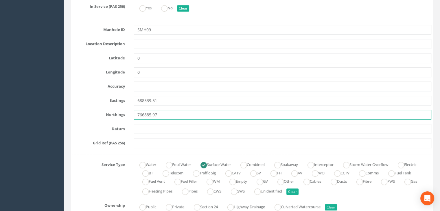
scroll to position [308, 0]
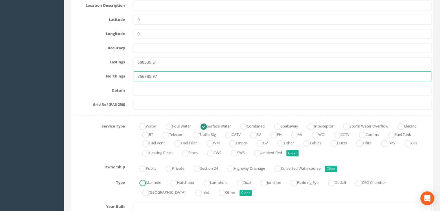
type input "766885.97"
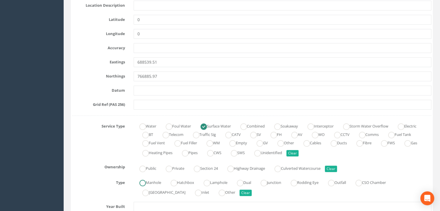
click at [160, 181] on label "Manhole" at bounding box center [147, 182] width 27 height 8
radio input "true"
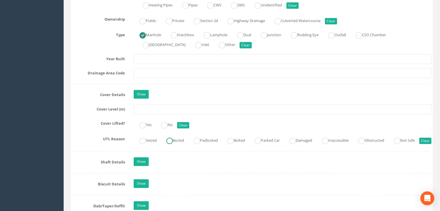
scroll to position [463, 0]
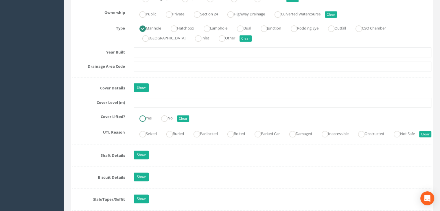
click at [147, 115] on label "Yes" at bounding box center [143, 117] width 18 height 8
radio input "true"
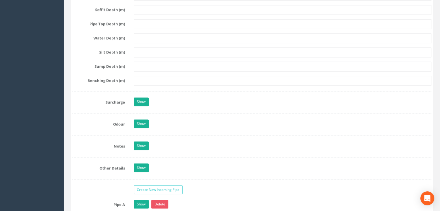
scroll to position [1157, 0]
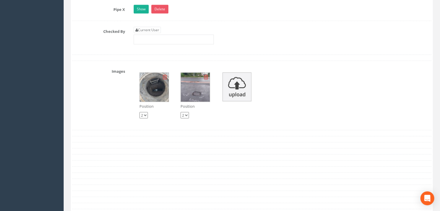
click at [164, 99] on img at bounding box center [154, 87] width 29 height 29
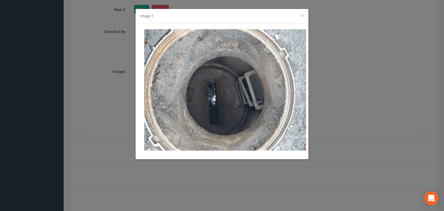
click at [300, 15] on div "Image 1 ×" at bounding box center [222, 16] width 173 height 14
click at [305, 15] on div "Image 1 ×" at bounding box center [222, 16] width 173 height 14
click at [304, 15] on button "×" at bounding box center [302, 16] width 3 height 6
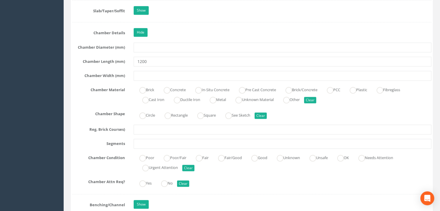
scroll to position [655, 0]
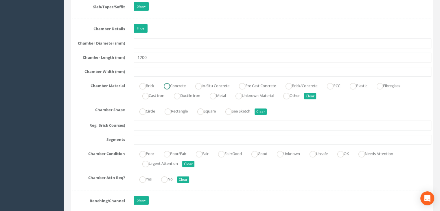
click at [181, 89] on label "Concrete" at bounding box center [172, 85] width 28 height 8
radio input "true"
click at [154, 115] on label "Circle" at bounding box center [144, 110] width 21 height 8
radio input "true"
click at [224, 157] on ins at bounding box center [221, 154] width 6 height 6
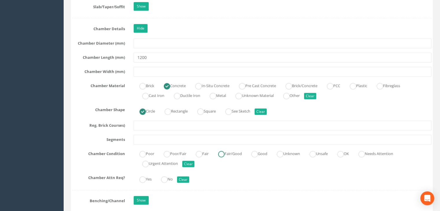
radio input "true"
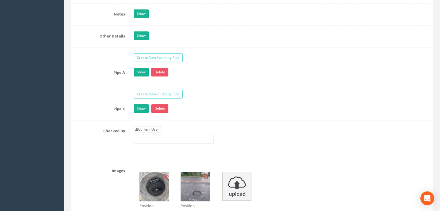
scroll to position [1157, 0]
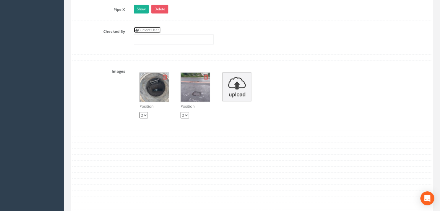
click at [155, 33] on link "Current User" at bounding box center [147, 30] width 27 height 6
type input "[PERSON_NAME]"
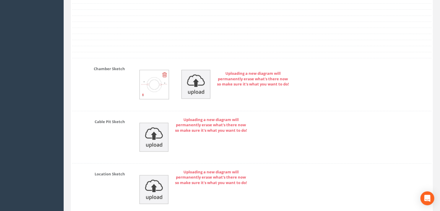
scroll to position [1465, 0]
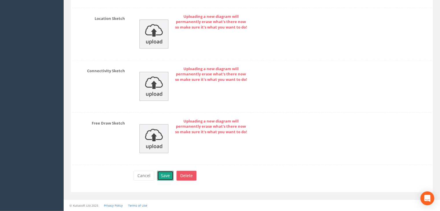
click at [164, 177] on button "Save" at bounding box center [165, 176] width 16 height 10
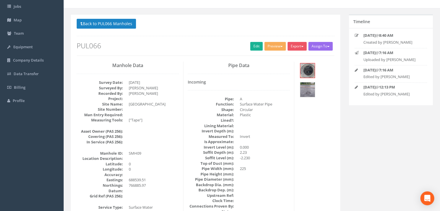
scroll to position [25, 0]
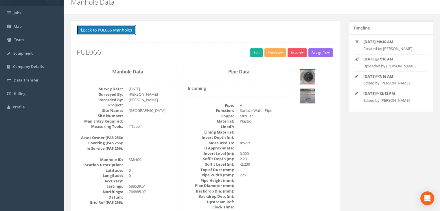
click at [121, 33] on button "Back to PUL066 Manholes" at bounding box center [106, 30] width 59 height 10
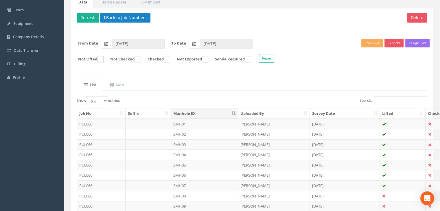
scroll to position [102, 0]
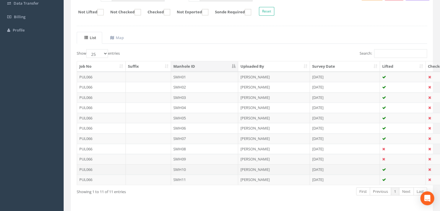
click at [188, 165] on td "SMH10" at bounding box center [204, 169] width 67 height 10
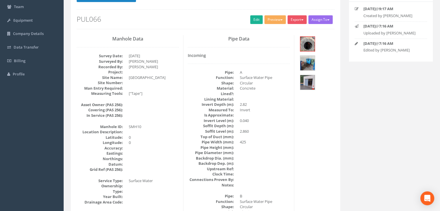
scroll to position [0, 0]
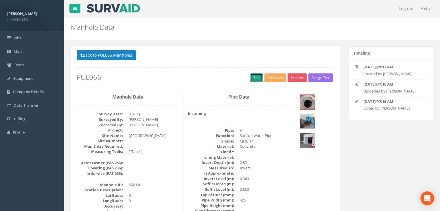
click at [252, 74] on link "Edit" at bounding box center [256, 77] width 12 height 9
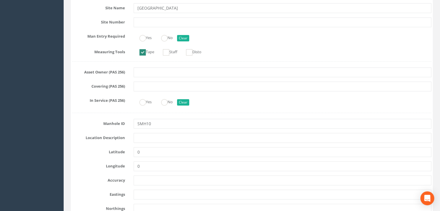
scroll to position [193, 0]
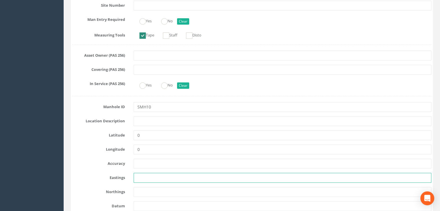
click at [143, 175] on input "text" at bounding box center [283, 178] width 298 height 10
paste input "688519.43"
type input "688519.43"
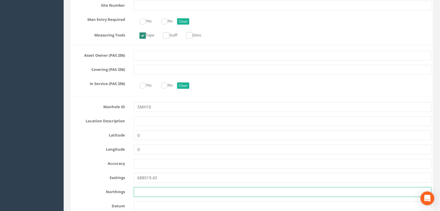
click at [152, 193] on input "text" at bounding box center [283, 192] width 298 height 10
paste input "766850.80"
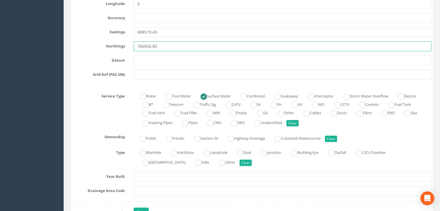
scroll to position [347, 0]
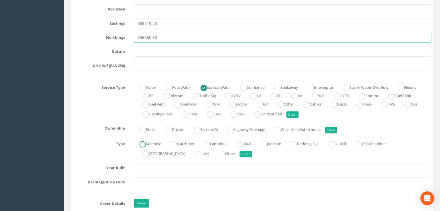
type input "766850.80"
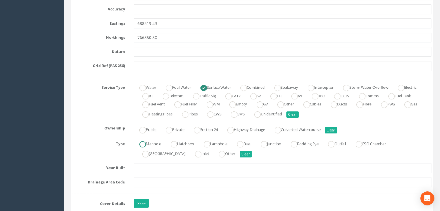
click at [155, 143] on label "Manhole" at bounding box center [147, 143] width 27 height 8
radio input "true"
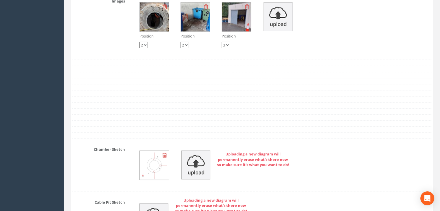
scroll to position [1234, 0]
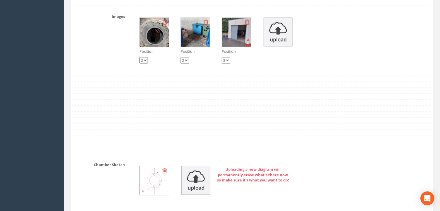
click at [162, 41] on img at bounding box center [154, 32] width 29 height 29
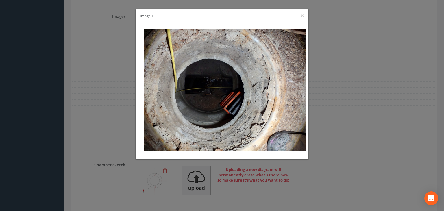
click at [303, 21] on div "Image 1 ×" at bounding box center [222, 16] width 173 height 14
click at [301, 15] on button "×" at bounding box center [302, 16] width 3 height 6
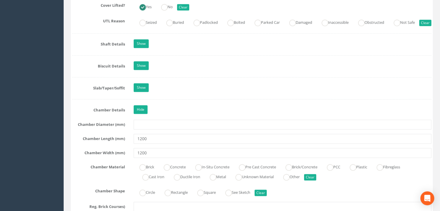
scroll to position [578, 0]
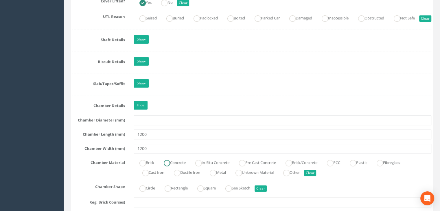
click at [180, 166] on label "Concrete" at bounding box center [172, 162] width 28 height 8
radio input "true"
click at [154, 191] on label "Circle" at bounding box center [144, 187] width 21 height 8
radio input "true"
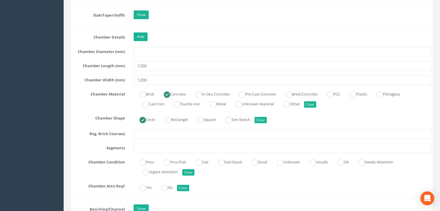
scroll to position [655, 0]
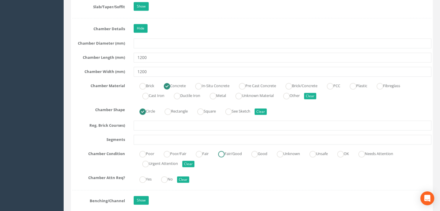
click at [221, 157] on label "Fair/Good" at bounding box center [226, 153] width 29 height 8
radio input "true"
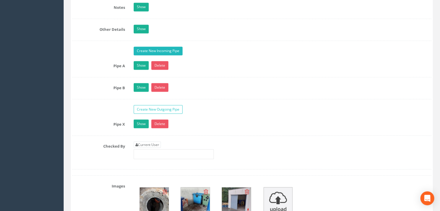
scroll to position [1080, 0]
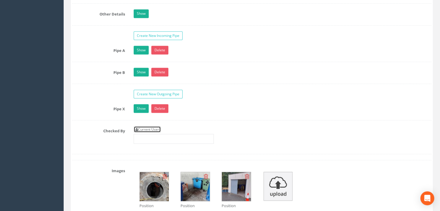
click at [154, 132] on link "Current User" at bounding box center [147, 129] width 27 height 6
type input "[PERSON_NAME]"
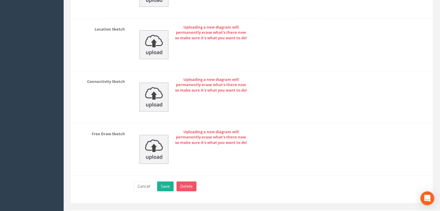
scroll to position [1489, 0]
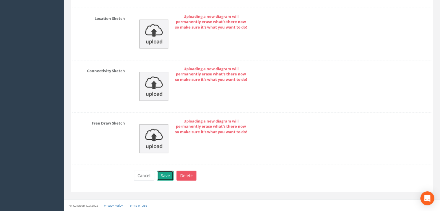
click at [165, 174] on button "Save" at bounding box center [165, 176] width 16 height 10
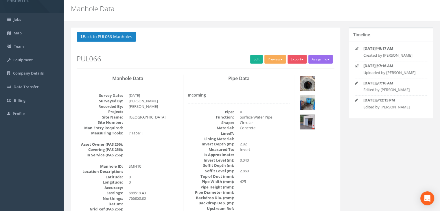
scroll to position [0, 0]
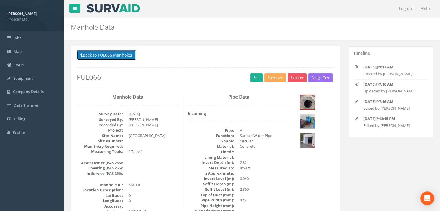
click at [121, 51] on button "Back to PUL066 Manholes" at bounding box center [106, 55] width 59 height 10
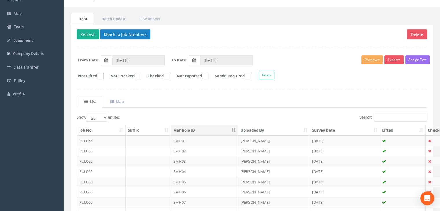
scroll to position [120, 0]
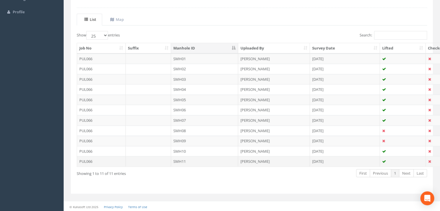
click at [183, 158] on td "SMH11" at bounding box center [204, 161] width 67 height 10
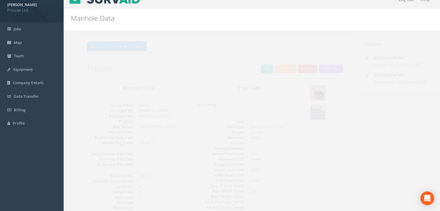
scroll to position [0, 0]
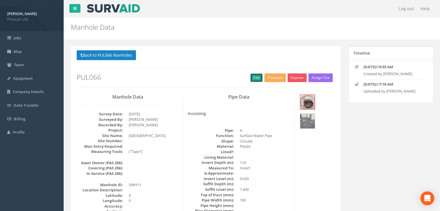
click at [251, 78] on link "Edit" at bounding box center [256, 77] width 12 height 9
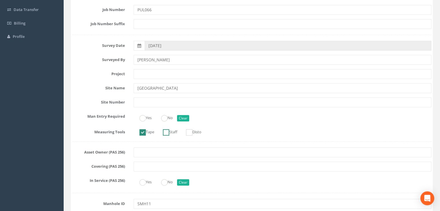
scroll to position [193, 0]
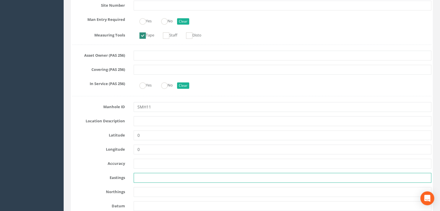
click at [141, 176] on input "text" at bounding box center [283, 178] width 298 height 10
paste input "688548.77"
type input "688548.77"
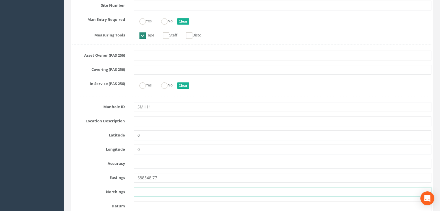
click at [183, 192] on input "text" at bounding box center [283, 192] width 298 height 10
paste input "766849.13"
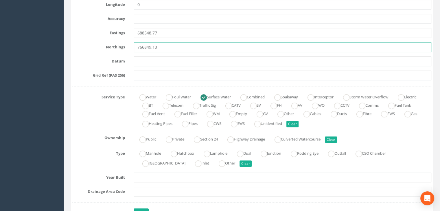
scroll to position [347, 0]
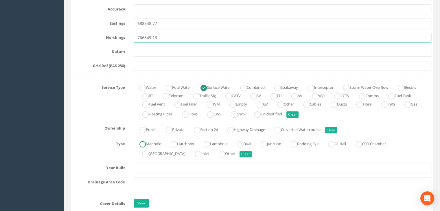
type input "766849.13"
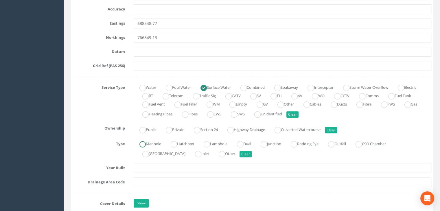
click at [150, 143] on label "Manhole" at bounding box center [147, 143] width 27 height 8
radio input "true"
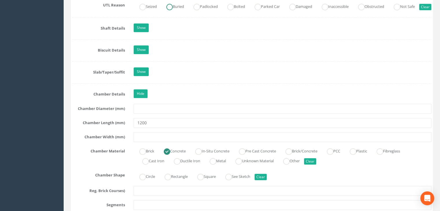
scroll to position [617, 0]
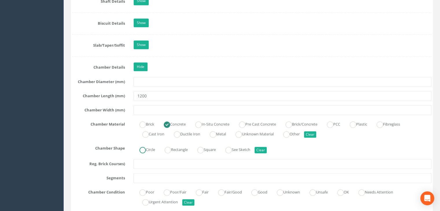
click at [154, 153] on label "Circle" at bounding box center [144, 149] width 21 height 8
radio input "true"
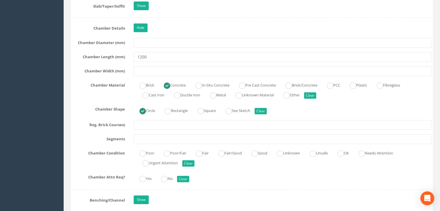
scroll to position [694, 0]
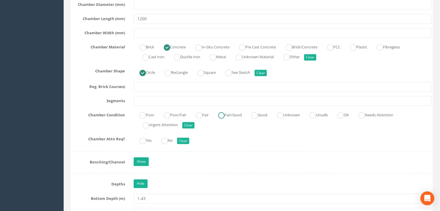
click at [223, 119] on ins at bounding box center [221, 115] width 6 height 6
radio input "true"
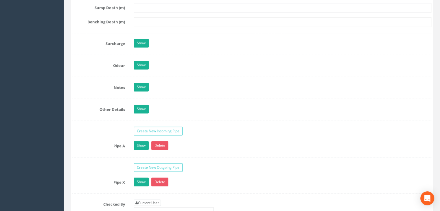
scroll to position [1080, 0]
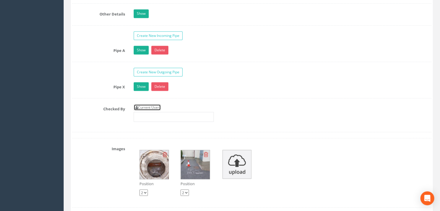
click at [148, 110] on link "Current User" at bounding box center [147, 107] width 27 height 6
type input "[PERSON_NAME]"
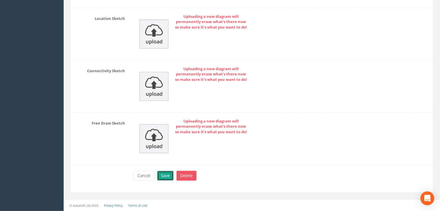
click at [163, 176] on button "Save" at bounding box center [165, 176] width 16 height 10
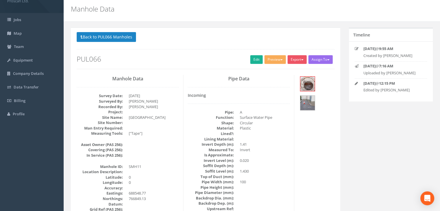
scroll to position [0, 0]
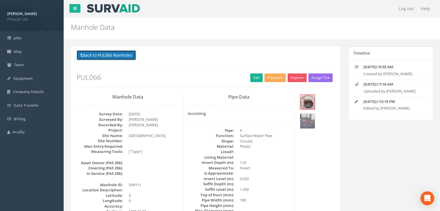
click at [126, 59] on button "Back to PUL066 Manholes" at bounding box center [106, 55] width 59 height 10
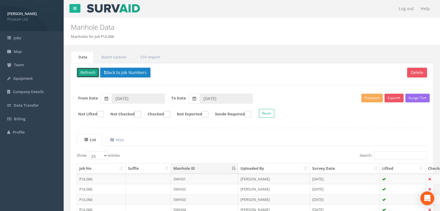
click at [87, 69] on button "Refresh" at bounding box center [88, 73] width 23 height 10
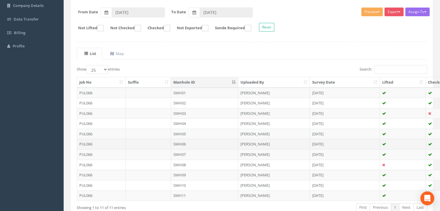
scroll to position [120, 0]
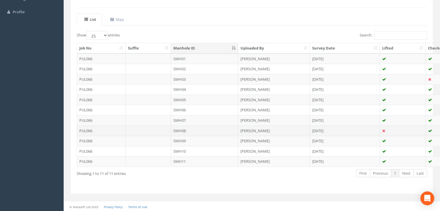
click at [340, 130] on td "[DATE]" at bounding box center [345, 131] width 70 height 10
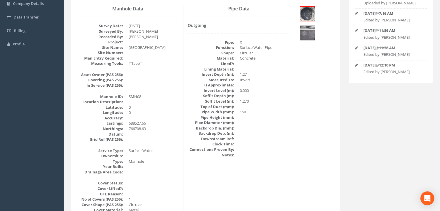
scroll to position [0, 0]
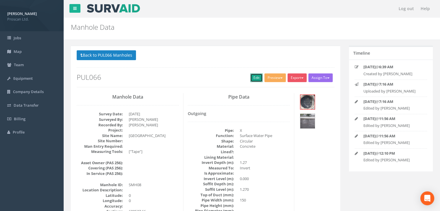
click at [251, 80] on link "Edit" at bounding box center [256, 77] width 12 height 9
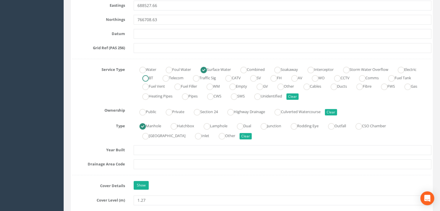
scroll to position [424, 0]
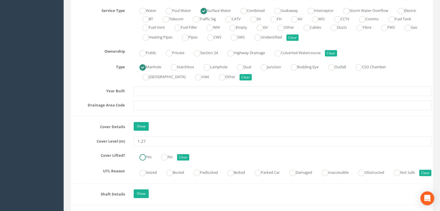
click at [141, 154] on ins at bounding box center [142, 157] width 6 height 6
radio input "true"
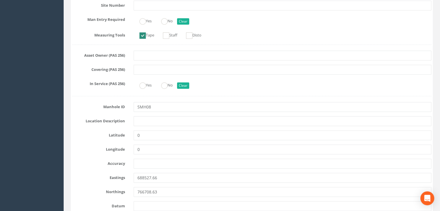
scroll to position [0, 0]
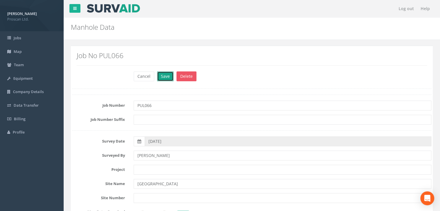
click at [160, 80] on button "Save" at bounding box center [165, 76] width 16 height 10
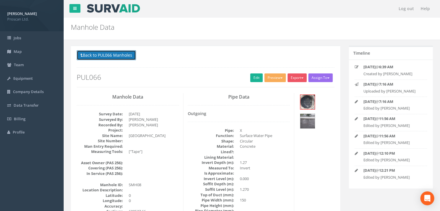
click at [115, 52] on button "Back to PUL066 Manholes" at bounding box center [106, 55] width 59 height 10
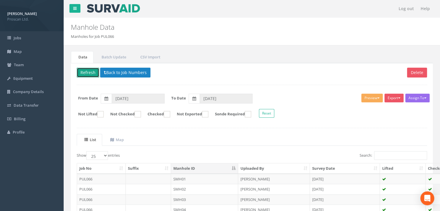
click at [89, 69] on button "Refresh" at bounding box center [88, 73] width 23 height 10
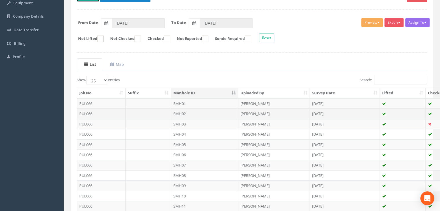
scroll to position [77, 0]
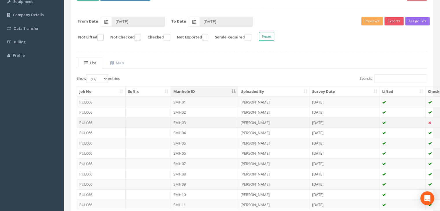
click at [202, 119] on td "SMH03" at bounding box center [204, 122] width 67 height 10
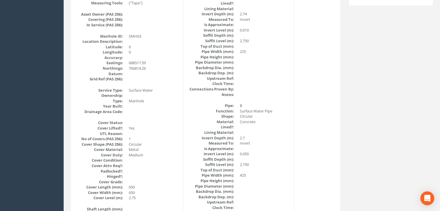
scroll to position [0, 0]
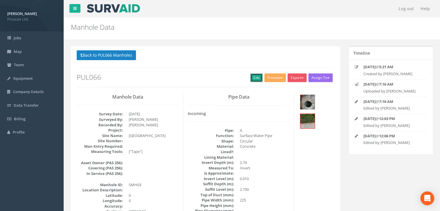
click at [257, 78] on link "Edit" at bounding box center [256, 77] width 12 height 9
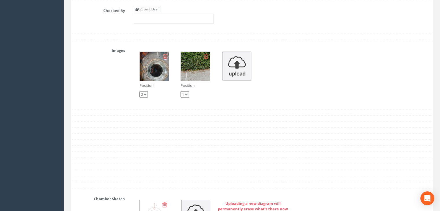
scroll to position [1118, 0]
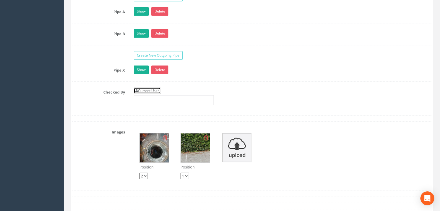
click at [140, 94] on link "Current User" at bounding box center [147, 91] width 27 height 6
type input "[PERSON_NAME]"
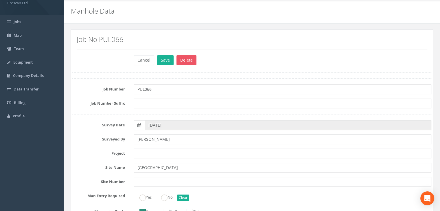
scroll to position [0, 0]
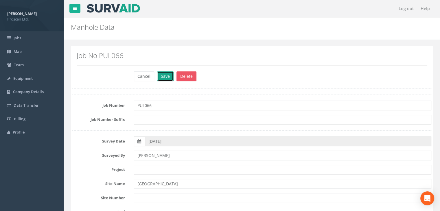
click at [158, 76] on button "Save" at bounding box center [165, 76] width 16 height 10
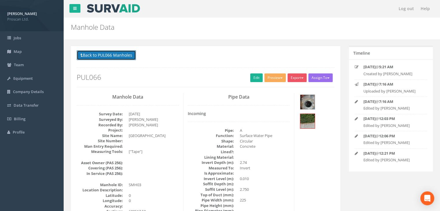
click at [117, 53] on button "Back to PUL066 Manholes" at bounding box center [106, 55] width 59 height 10
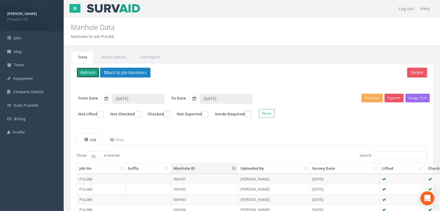
click at [86, 75] on button "Refresh" at bounding box center [88, 73] width 23 height 10
